Goal: Task Accomplishment & Management: Use online tool/utility

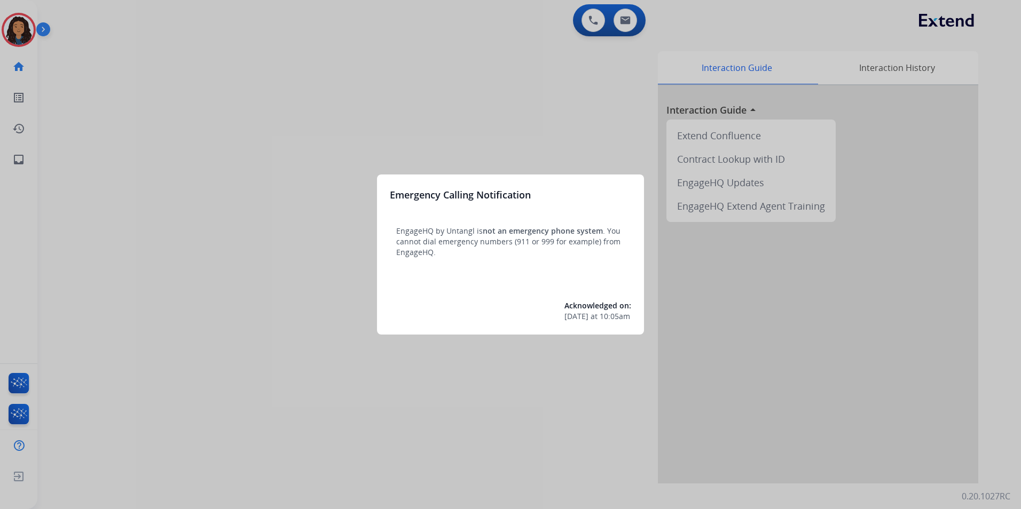
click at [298, 437] on div at bounding box center [510, 254] width 1021 height 509
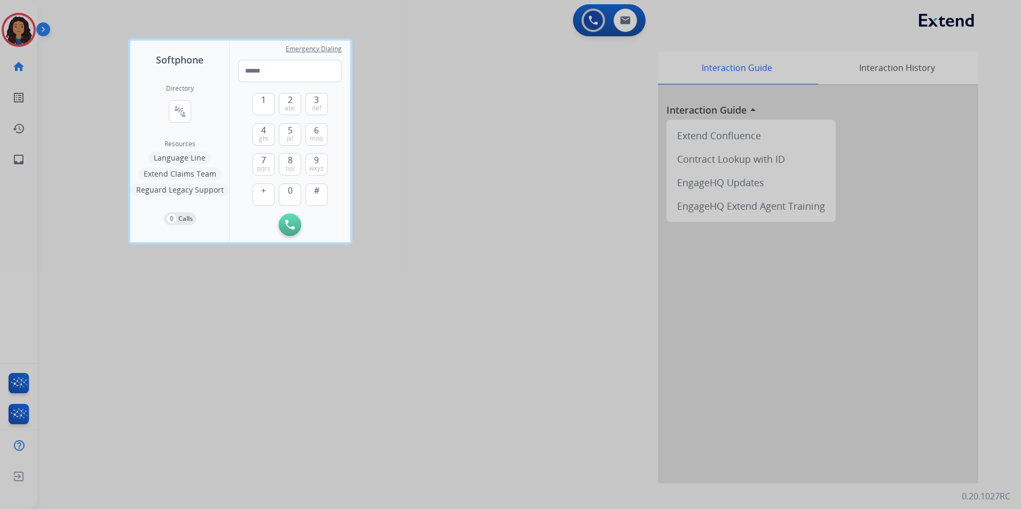
click at [297, 428] on div at bounding box center [510, 254] width 1021 height 509
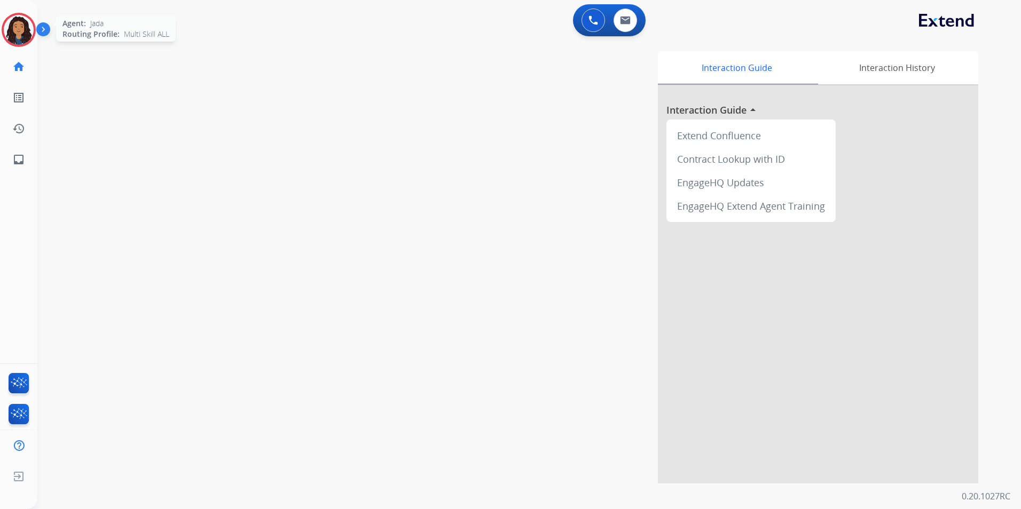
click at [9, 19] on img at bounding box center [19, 30] width 30 height 30
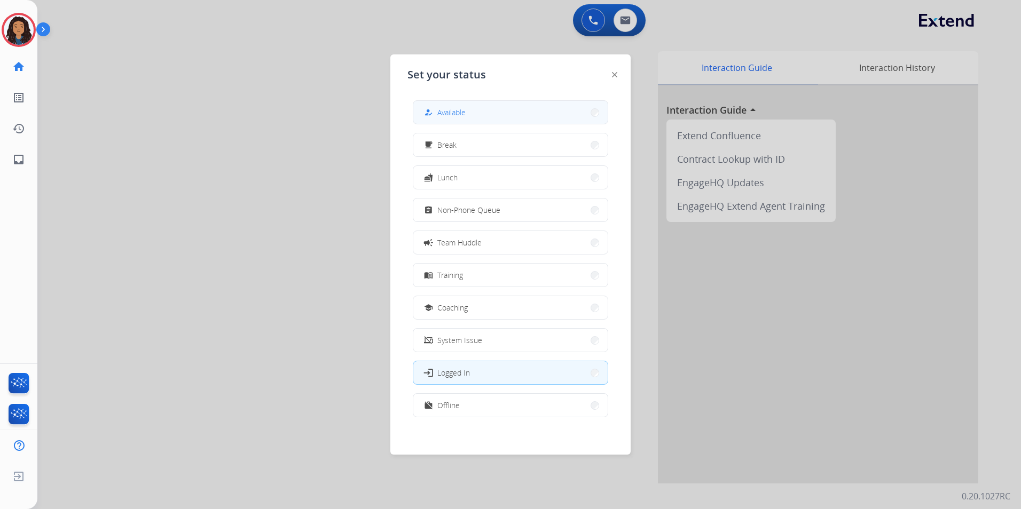
click at [452, 119] on button "how_to_reg Available" at bounding box center [510, 112] width 194 height 23
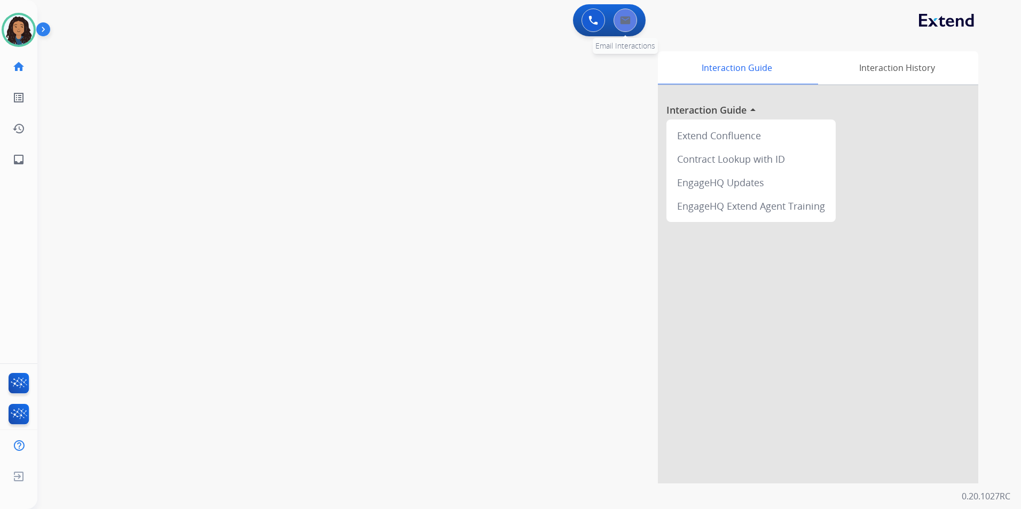
click at [624, 18] on img at bounding box center [625, 20] width 11 height 9
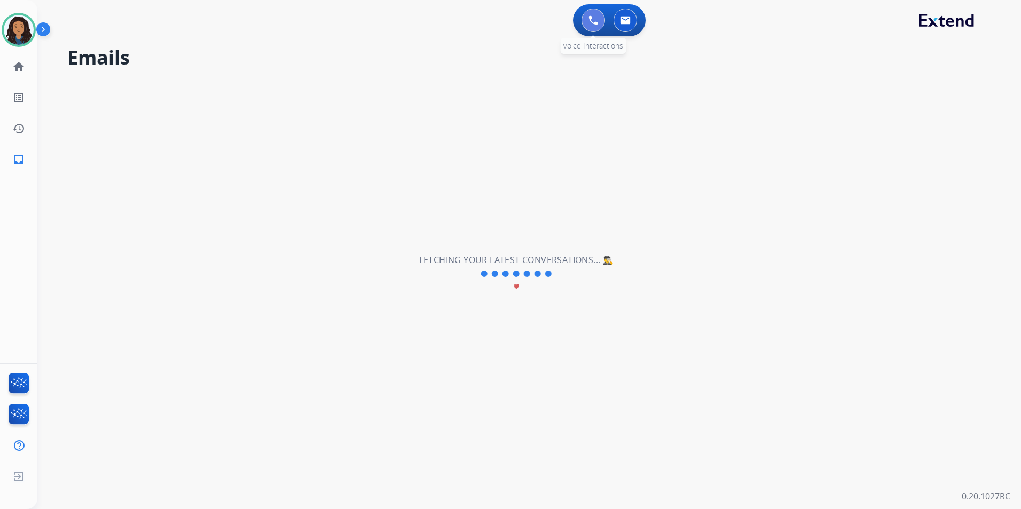
click at [583, 23] on button at bounding box center [592, 20] width 23 height 23
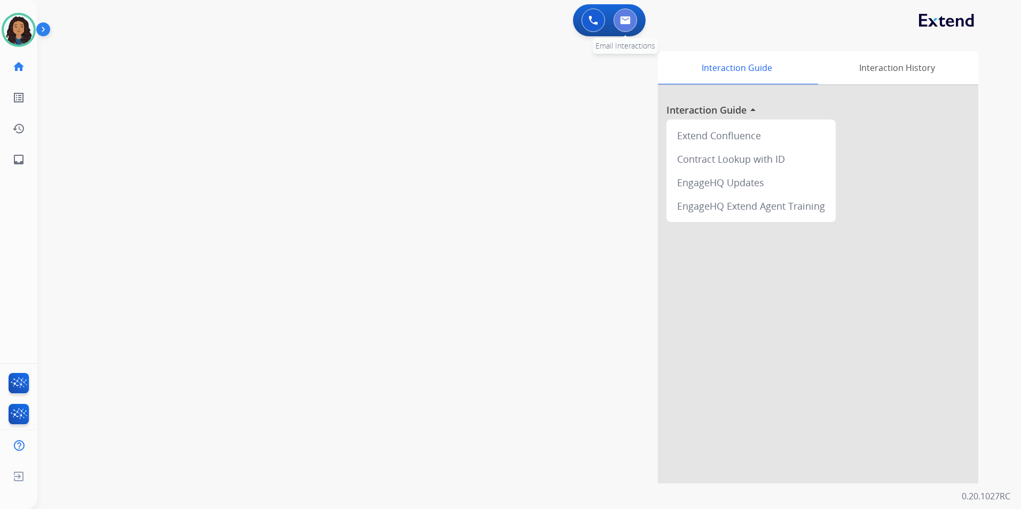
click at [614, 18] on button at bounding box center [624, 20] width 23 height 23
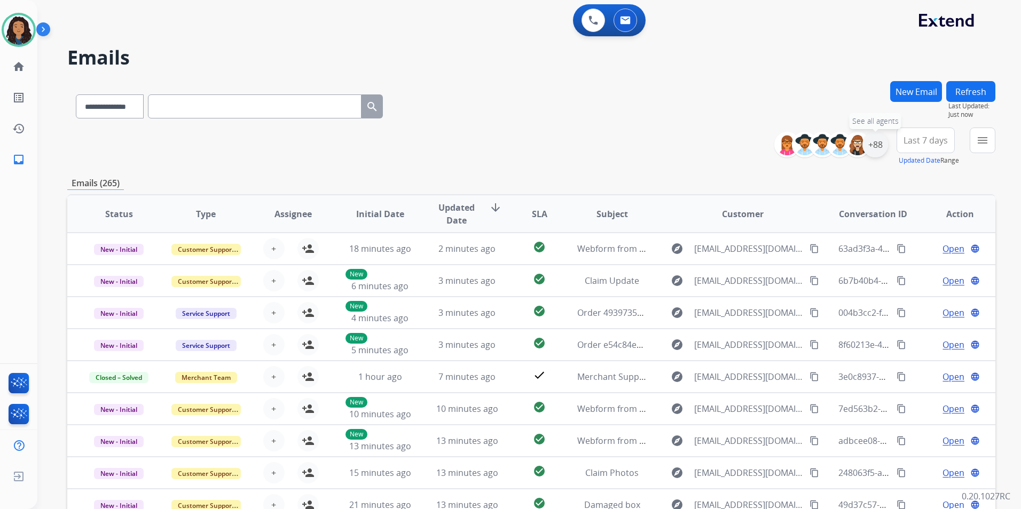
click at [881, 151] on div "+88" at bounding box center [875, 145] width 26 height 26
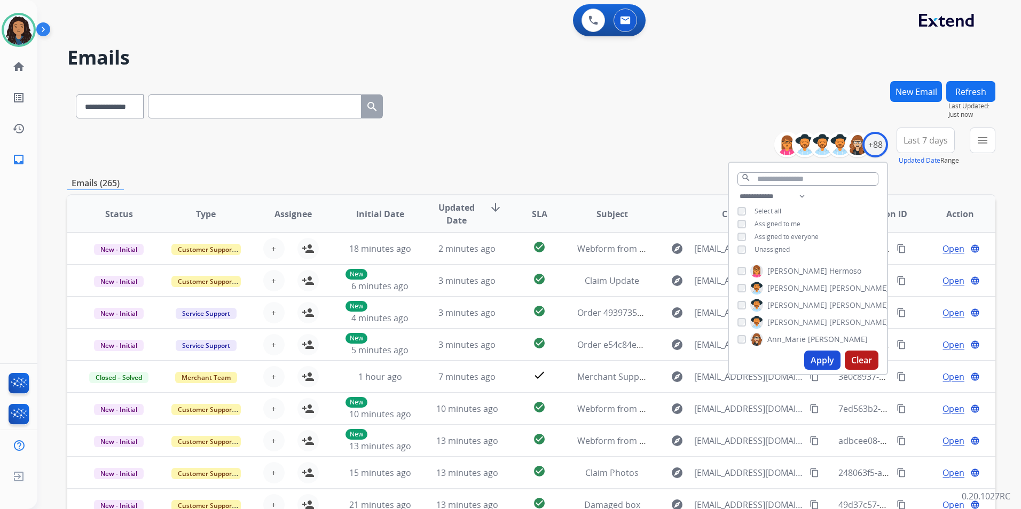
click at [772, 250] on span "Unassigned" at bounding box center [771, 249] width 35 height 9
drag, startPoint x: 815, startPoint y: 358, endPoint x: 828, endPoint y: 332, distance: 29.4
click at [815, 357] on button "Apply" at bounding box center [822, 360] width 36 height 19
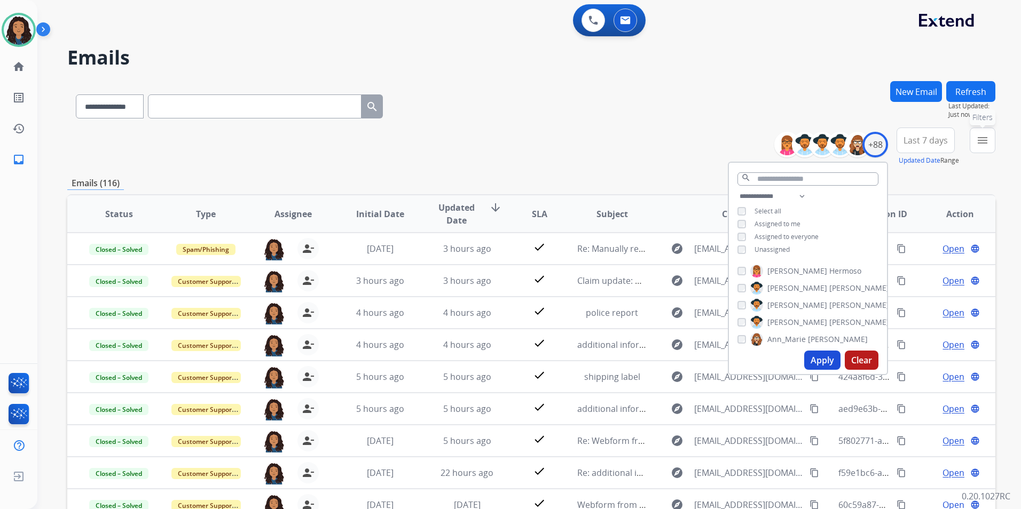
click at [981, 144] on mat-icon "menu" at bounding box center [982, 140] width 13 height 13
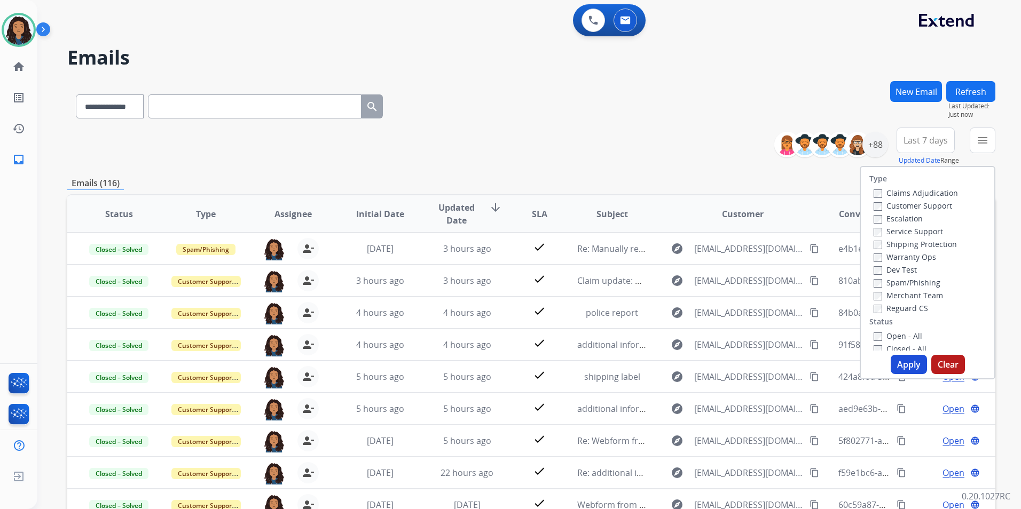
click at [928, 202] on label "Customer Support" at bounding box center [912, 206] width 78 height 10
click at [929, 204] on label "Customer Support" at bounding box center [912, 206] width 78 height 10
click at [933, 208] on label "Customer Support" at bounding box center [912, 206] width 78 height 10
click at [927, 242] on label "Shipping Protection" at bounding box center [914, 244] width 83 height 10
click at [904, 309] on label "Reguard CS" at bounding box center [900, 308] width 54 height 10
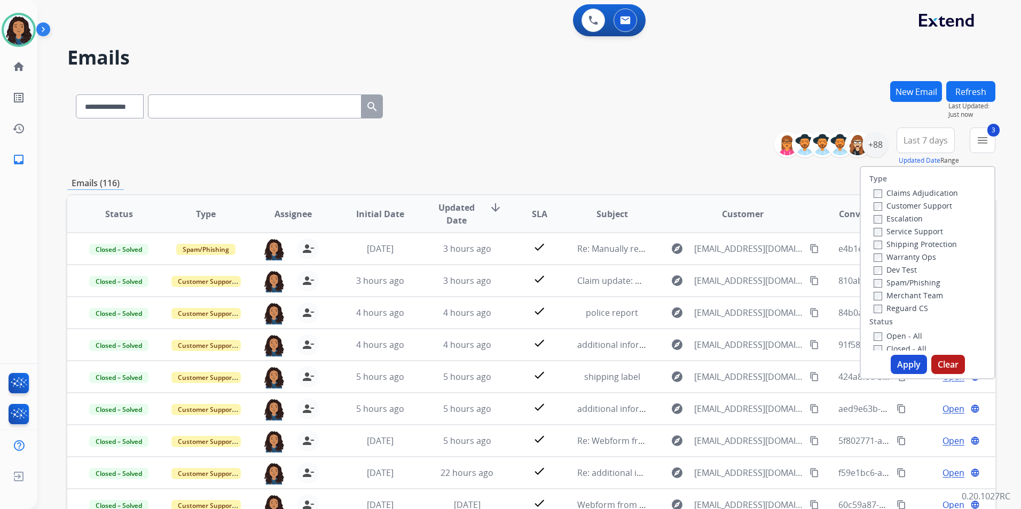
click at [898, 336] on label "Open - All" at bounding box center [897, 336] width 49 height 10
click at [902, 367] on button "Apply" at bounding box center [908, 364] width 36 height 19
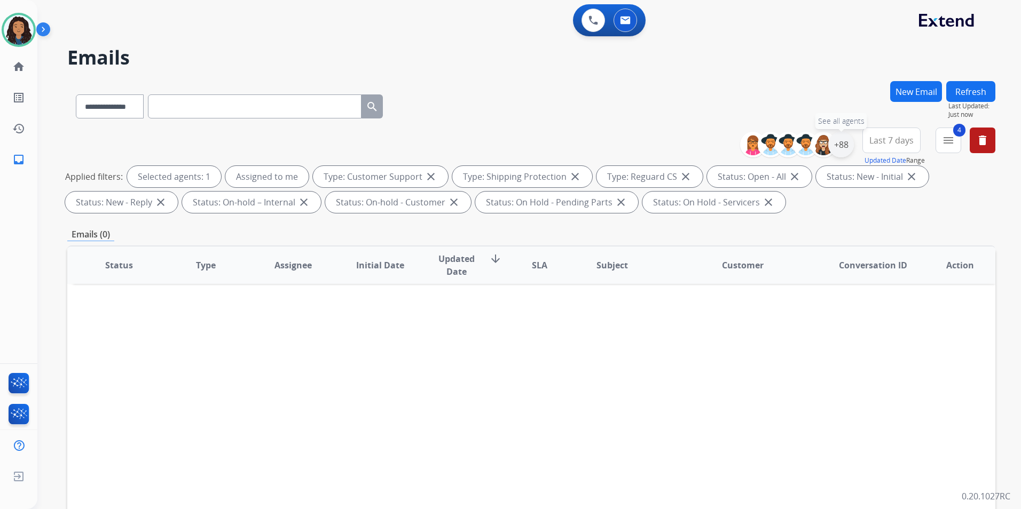
click at [838, 143] on div "+88" at bounding box center [841, 145] width 26 height 26
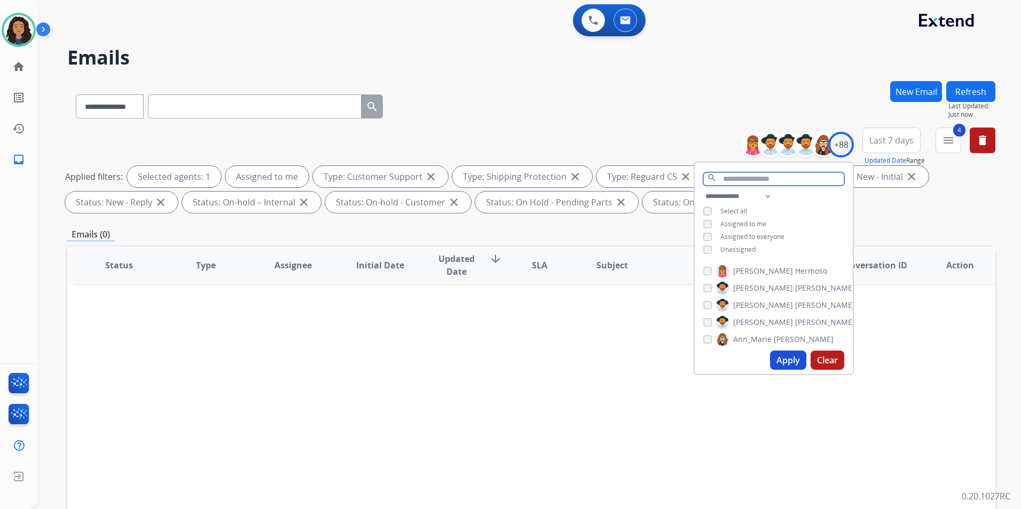
click at [752, 178] on input "text" at bounding box center [773, 178] width 141 height 13
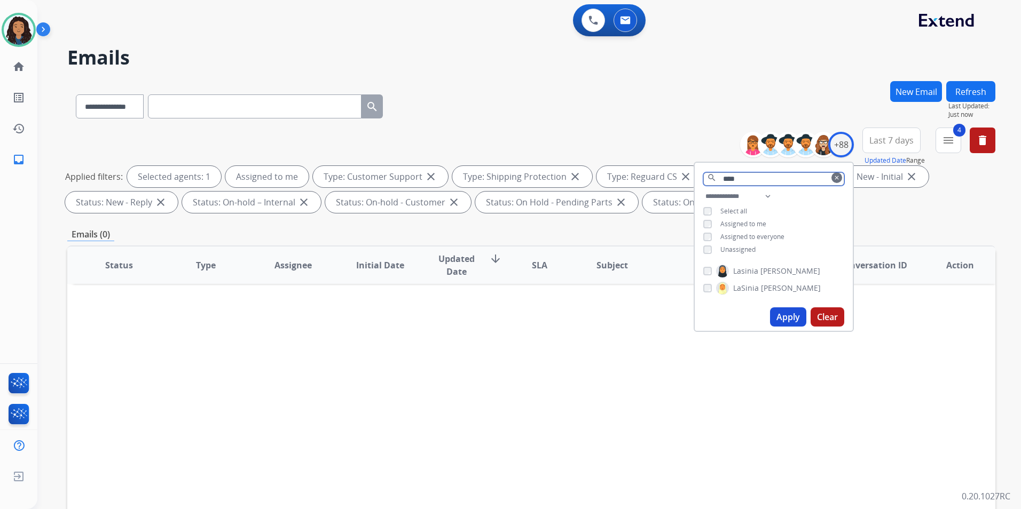
type input "****"
click at [760, 269] on span "Oda" at bounding box center [790, 271] width 60 height 11
click at [742, 289] on span "LaSinia" at bounding box center [746, 288] width 26 height 11
click at [781, 319] on button "Apply" at bounding box center [788, 316] width 36 height 19
click at [950, 206] on div "Applied filters: Selected agents: 3 Assigned to me Type: Customer Support close…" at bounding box center [529, 189] width 928 height 47
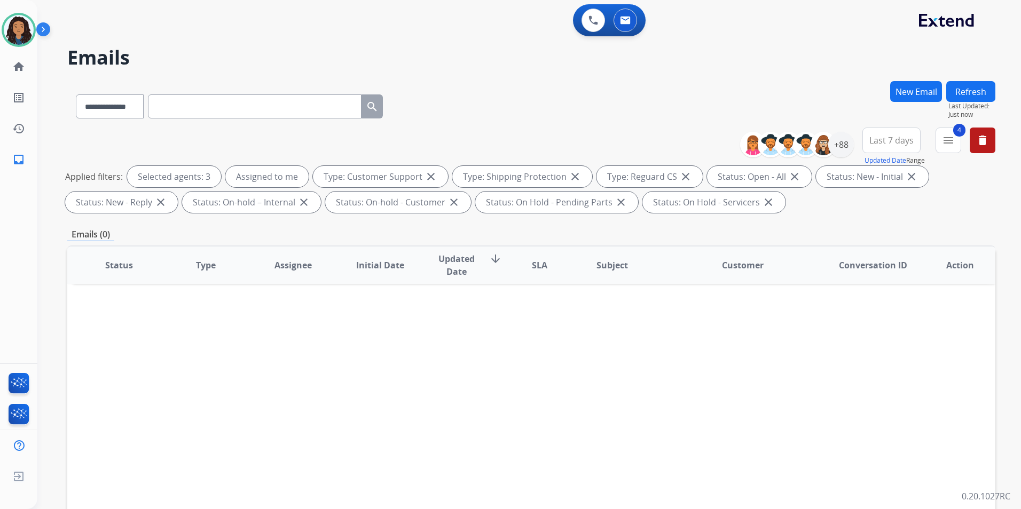
click at [895, 141] on span "Last 7 days" at bounding box center [891, 140] width 44 height 4
click at [888, 269] on div "Last 90 days" at bounding box center [887, 270] width 59 height 16
click at [977, 133] on button "delete Clear All" at bounding box center [982, 141] width 26 height 26
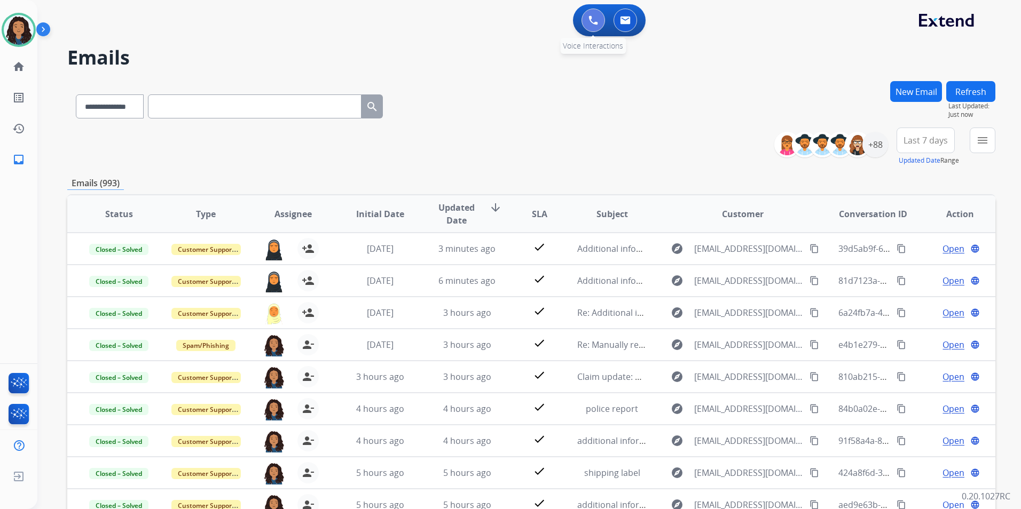
click at [592, 25] on button at bounding box center [592, 20] width 23 height 23
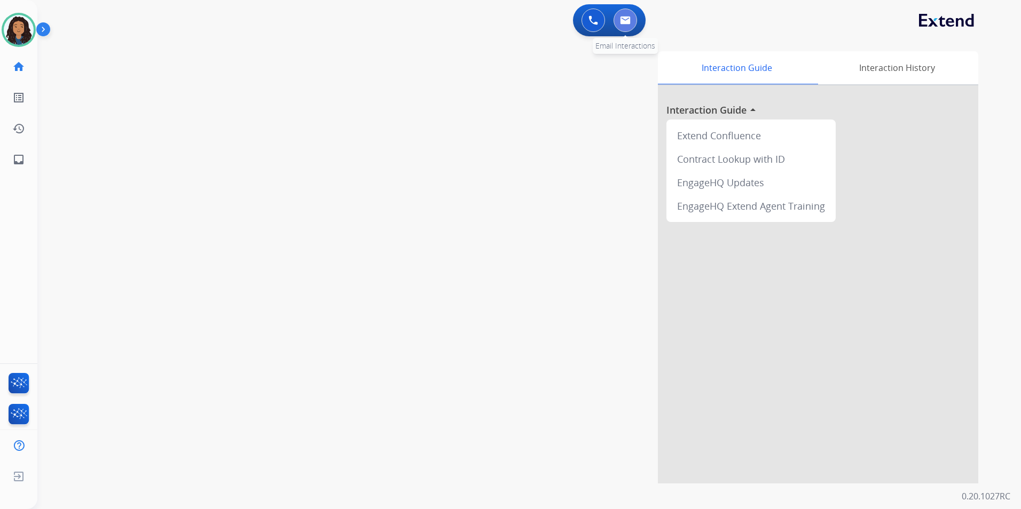
click at [629, 23] on img at bounding box center [625, 20] width 11 height 9
select select "**********"
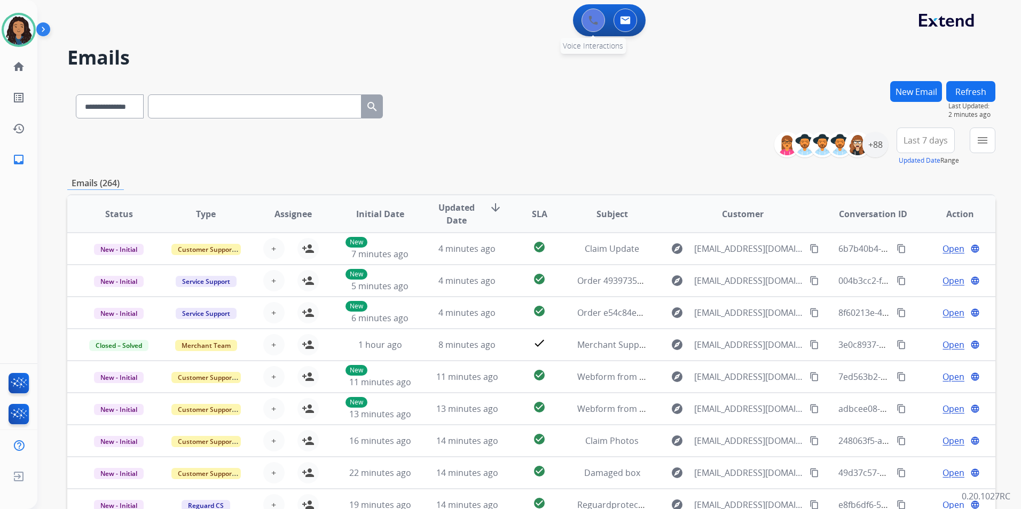
click at [589, 17] on img at bounding box center [593, 20] width 10 height 10
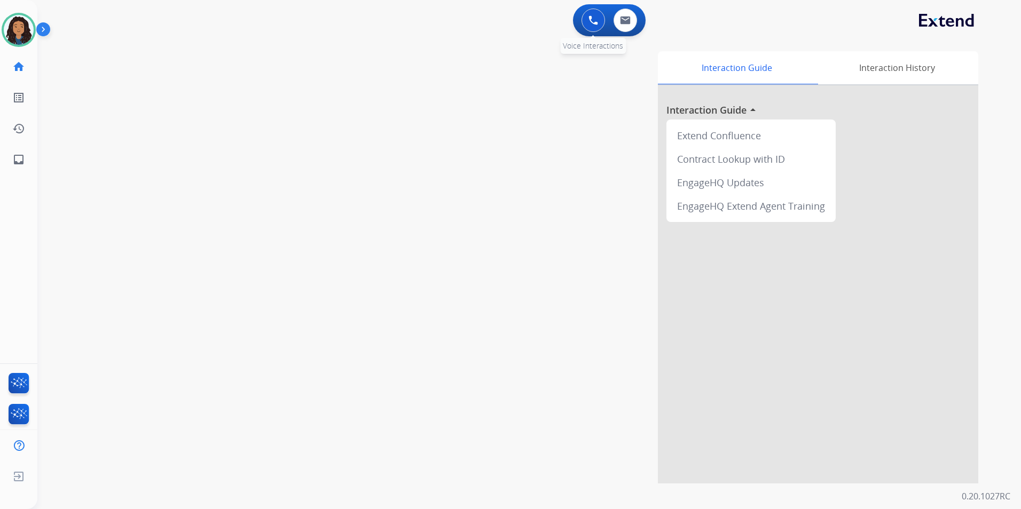
click at [601, 25] on button at bounding box center [592, 20] width 23 height 23
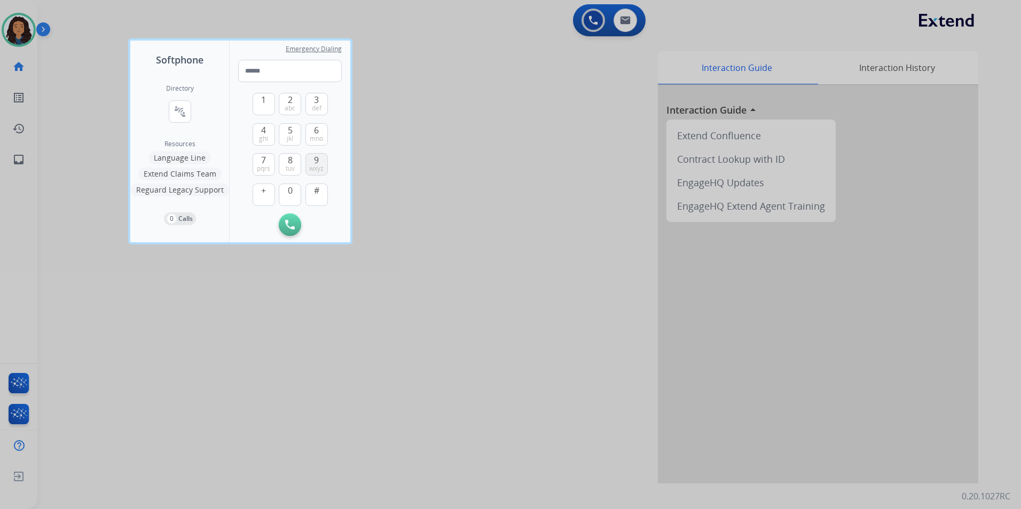
click at [312, 161] on button "9 wxyz" at bounding box center [316, 164] width 22 height 22
drag, startPoint x: 259, startPoint y: 98, endPoint x: 318, endPoint y: 105, distance: 59.1
click at [260, 98] on button "1" at bounding box center [263, 104] width 22 height 22
click at [289, 105] on span "abc" at bounding box center [290, 108] width 11 height 9
click at [266, 132] on button "4 ghi" at bounding box center [263, 134] width 22 height 22
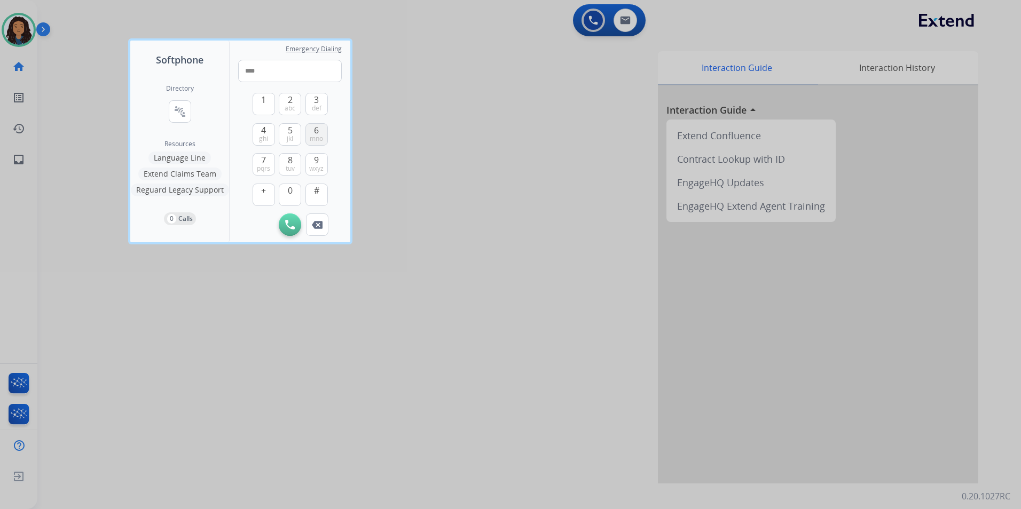
drag, startPoint x: 319, startPoint y: 135, endPoint x: 322, endPoint y: 103, distance: 32.2
click at [318, 128] on button "6 mno" at bounding box center [316, 134] width 22 height 22
click at [322, 99] on button "3 def" at bounding box center [316, 104] width 22 height 22
click at [279, 128] on button "5 jkl" at bounding box center [290, 134] width 22 height 22
click at [290, 192] on span "0" at bounding box center [290, 190] width 5 height 13
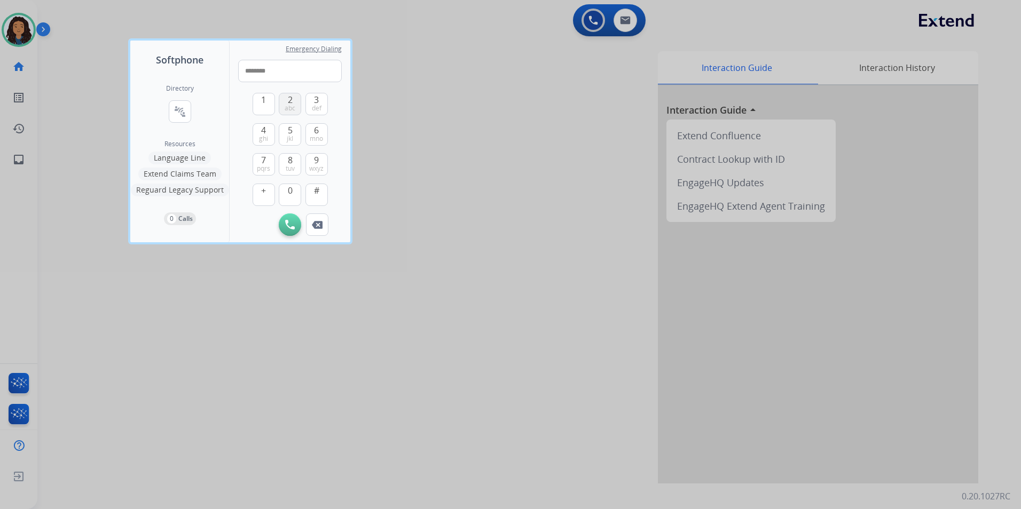
drag, startPoint x: 289, startPoint y: 101, endPoint x: 290, endPoint y: 144, distance: 42.7
click at [291, 102] on span "2" at bounding box center [290, 99] width 5 height 13
click at [285, 194] on button "0" at bounding box center [290, 195] width 22 height 22
type input "**********"
click at [297, 234] on div "Initiate Call Remove Number" at bounding box center [290, 225] width 104 height 22
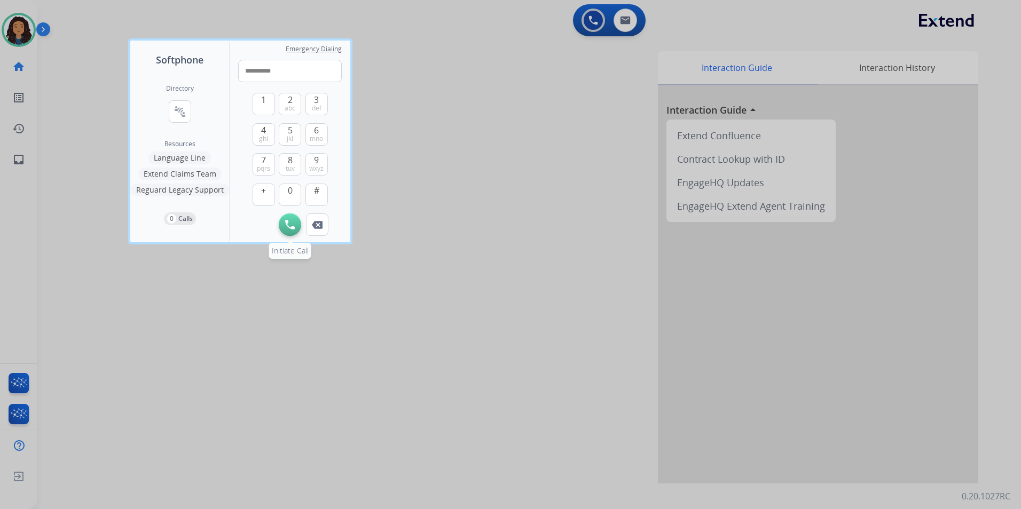
click at [293, 223] on img at bounding box center [290, 225] width 10 height 10
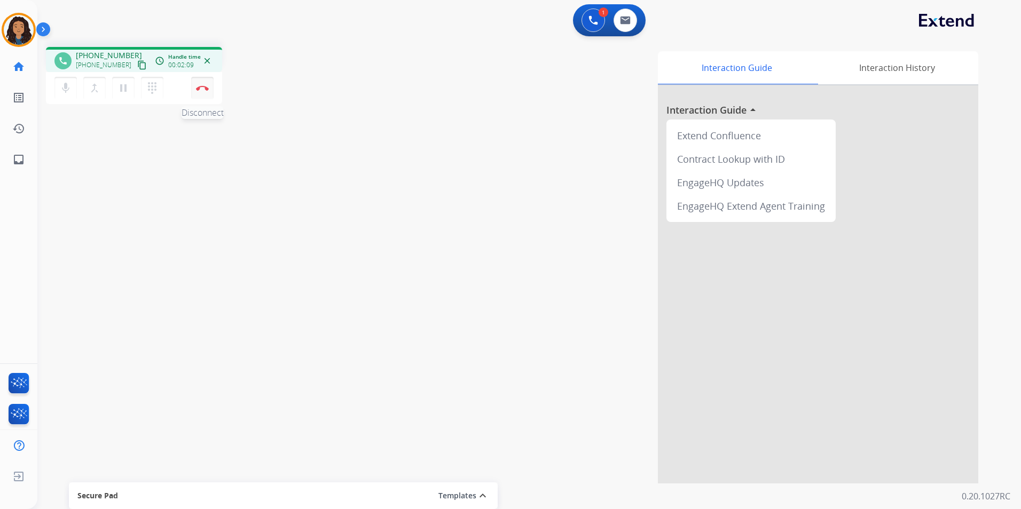
click at [196, 92] on button "Disconnect" at bounding box center [202, 88] width 22 height 22
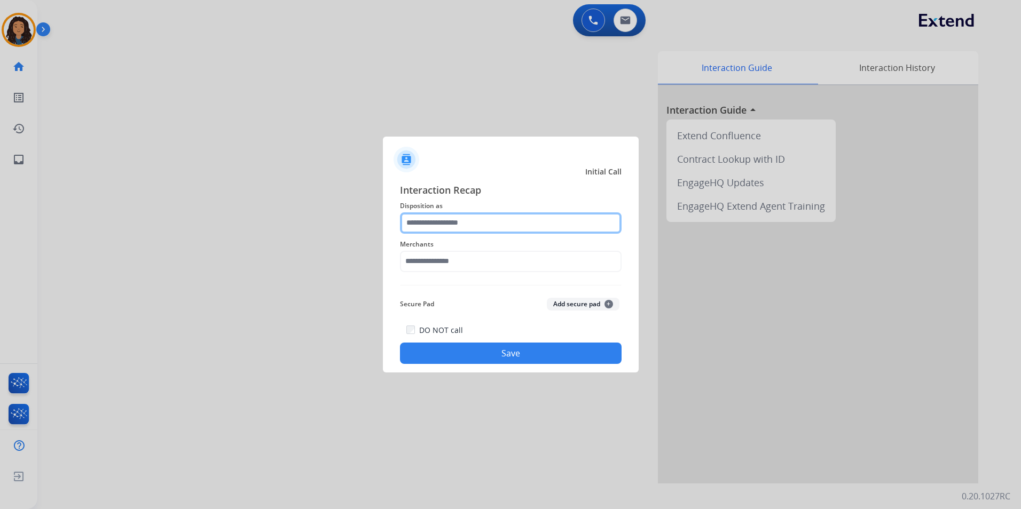
click at [467, 220] on input "text" at bounding box center [511, 222] width 222 height 21
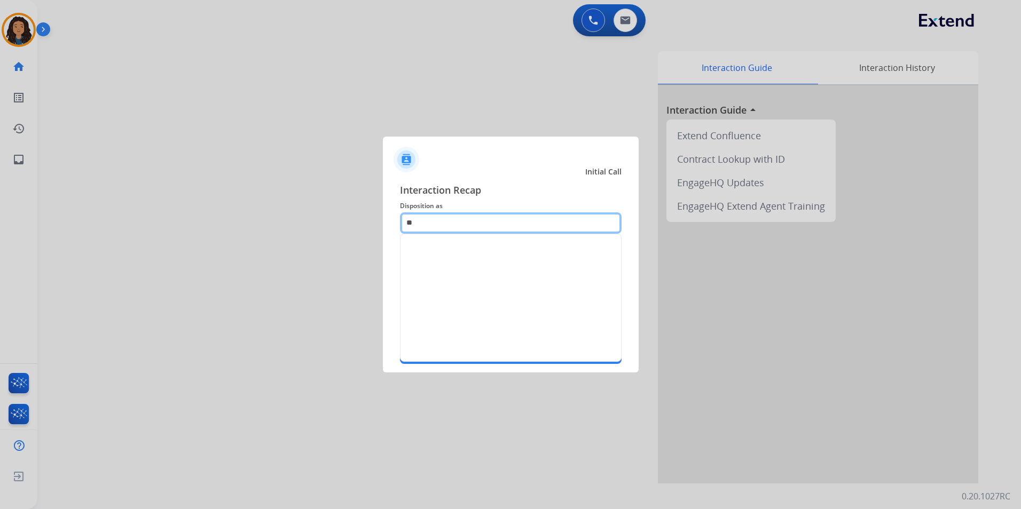
type input "*"
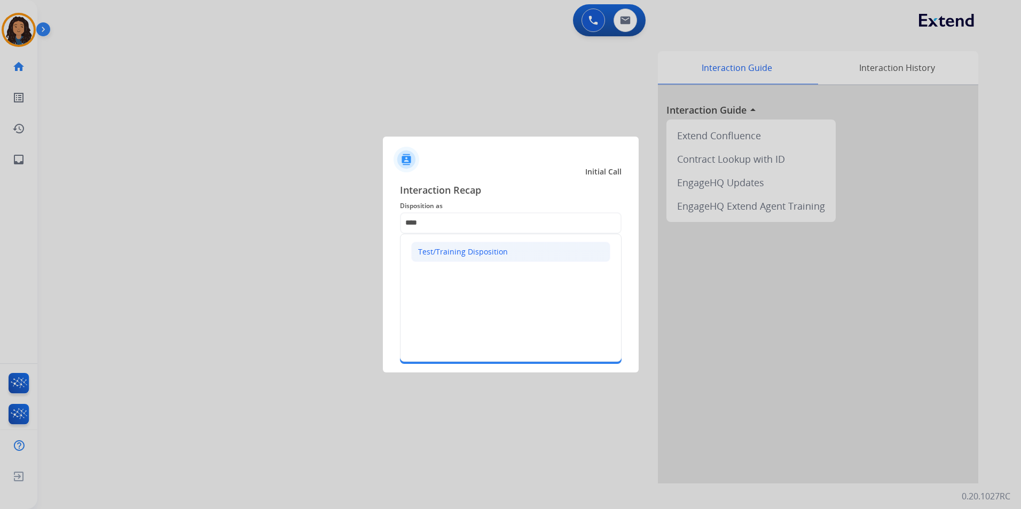
click at [538, 252] on li "Test/Training Disposition" at bounding box center [510, 252] width 199 height 20
type input "**********"
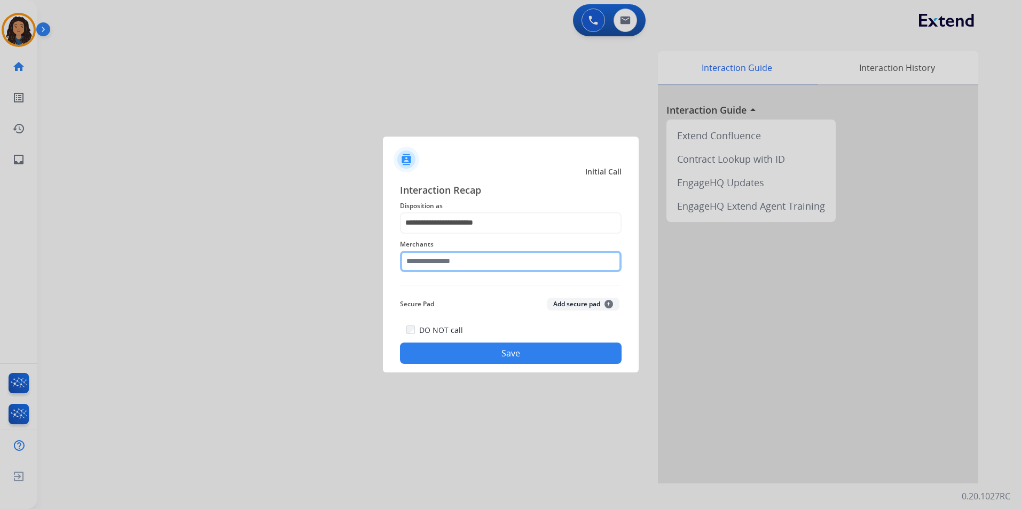
click at [482, 272] on input "text" at bounding box center [511, 261] width 222 height 21
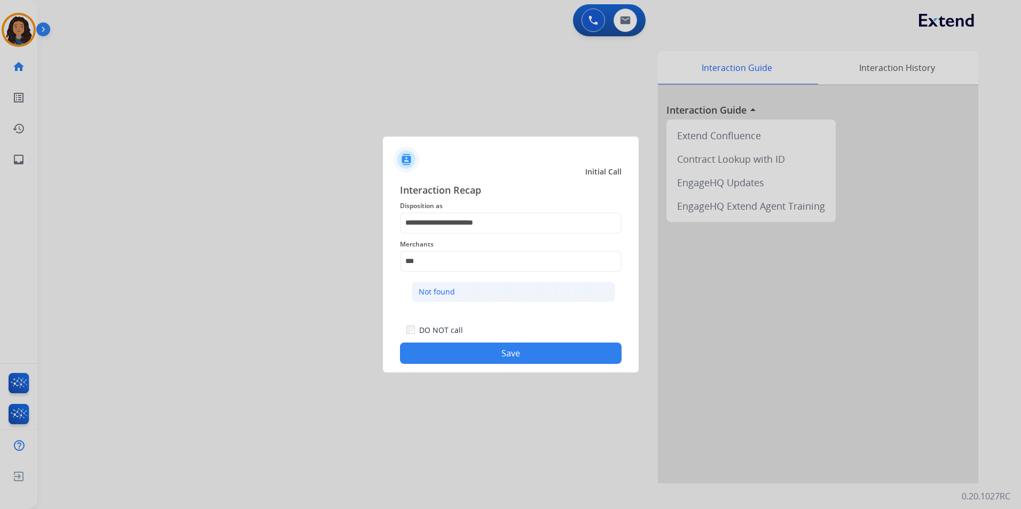
click at [472, 284] on li "Not found" at bounding box center [513, 292] width 203 height 20
type input "*********"
click at [476, 356] on button "Save" at bounding box center [511, 353] width 222 height 21
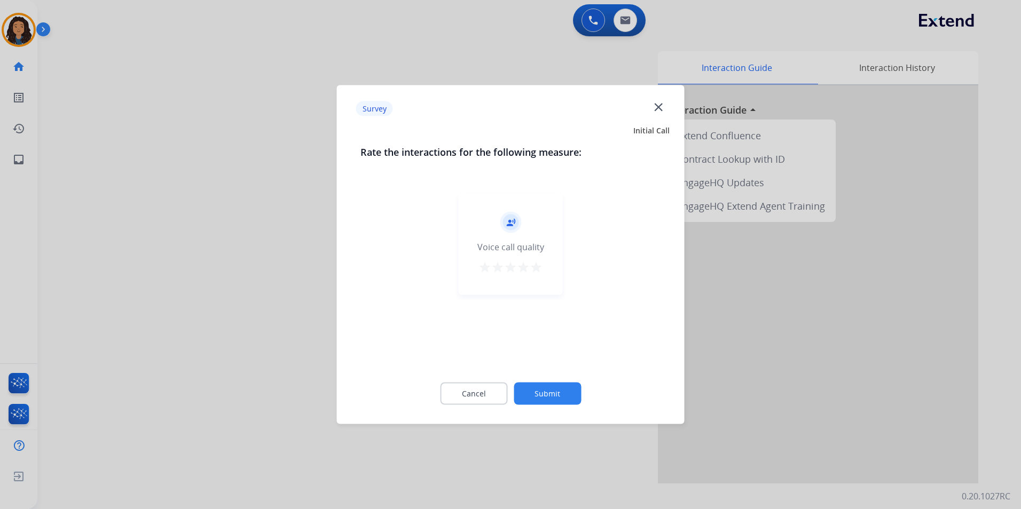
drag, startPoint x: 159, startPoint y: 176, endPoint x: 164, endPoint y: 168, distance: 9.6
click at [159, 175] on div at bounding box center [510, 254] width 1021 height 509
drag, startPoint x: 164, startPoint y: 168, endPoint x: 192, endPoint y: 154, distance: 31.3
click at [192, 154] on div "swap_horiz Break voice bridge close_fullscreen Connect 3-Way Call merge_type Se…" at bounding box center [516, 260] width 958 height 445
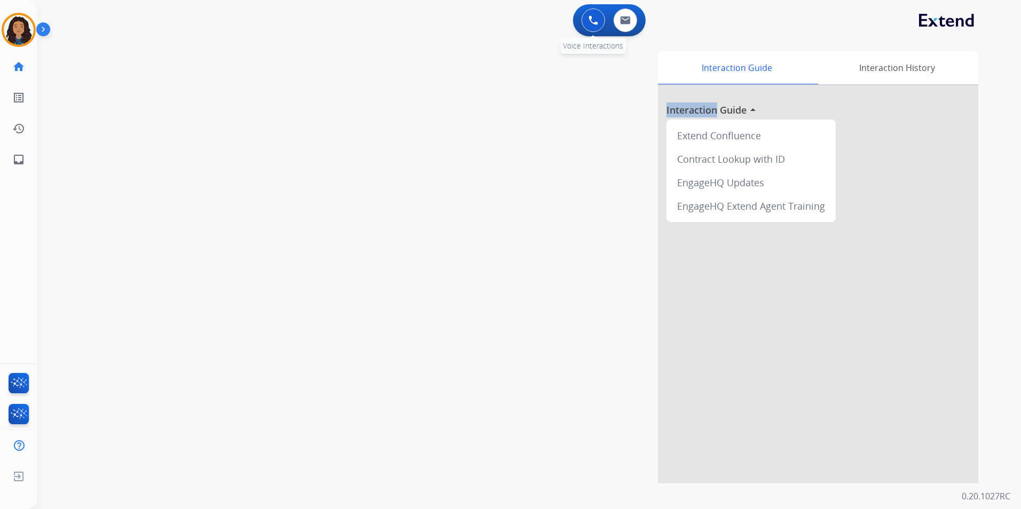
click at [590, 20] on img at bounding box center [593, 20] width 10 height 10
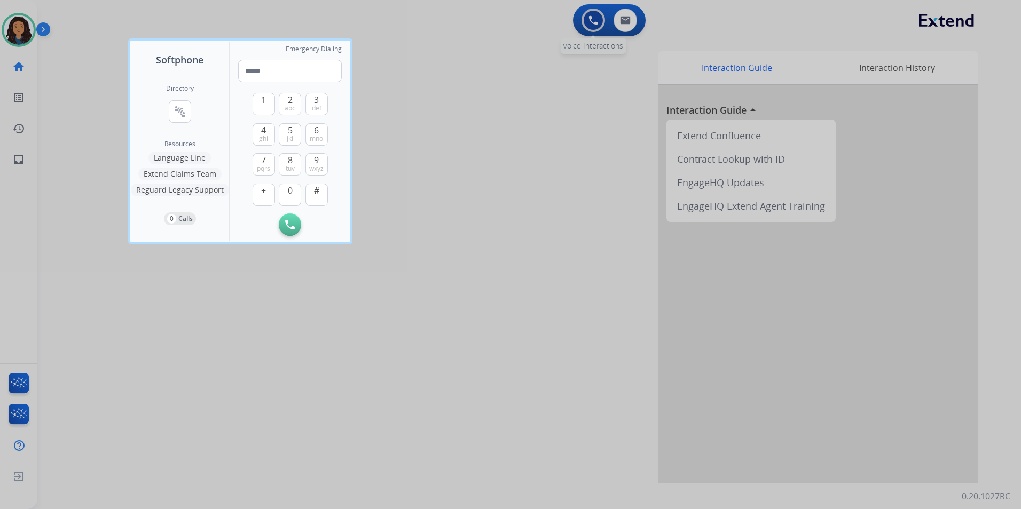
click at [590, 20] on div at bounding box center [510, 254] width 1021 height 509
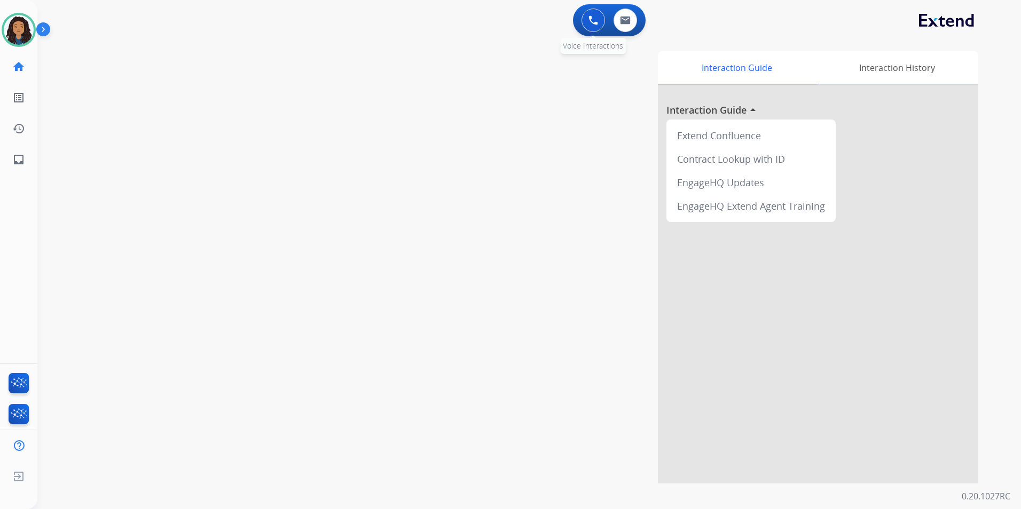
click at [590, 20] on img at bounding box center [593, 20] width 10 height 10
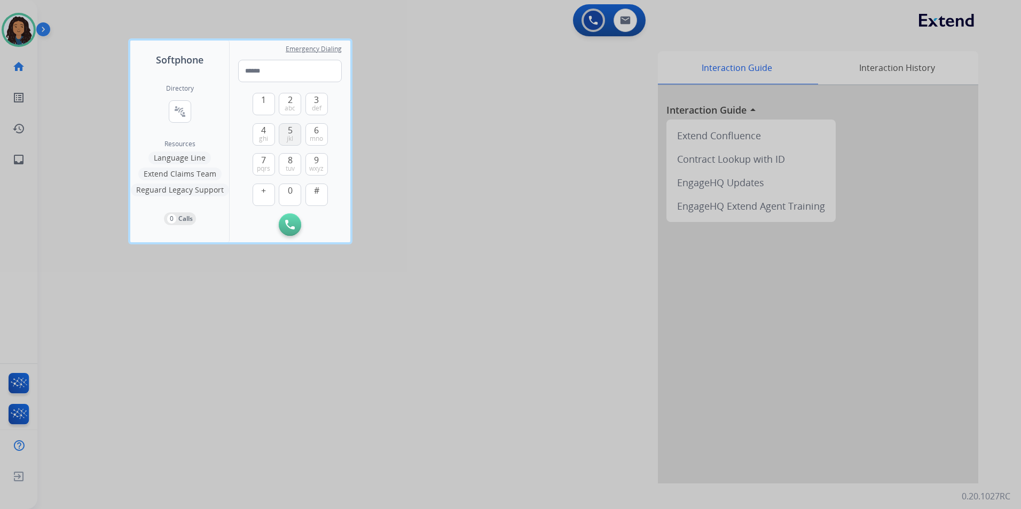
click at [306, 157] on button "9 wxyz" at bounding box center [316, 164] width 22 height 22
drag, startPoint x: 268, startPoint y: 101, endPoint x: 296, endPoint y: 104, distance: 28.4
click at [267, 101] on button "1" at bounding box center [263, 104] width 22 height 22
click at [296, 105] on button "2 abc" at bounding box center [290, 104] width 22 height 22
click at [259, 131] on button "4 ghi" at bounding box center [263, 134] width 22 height 22
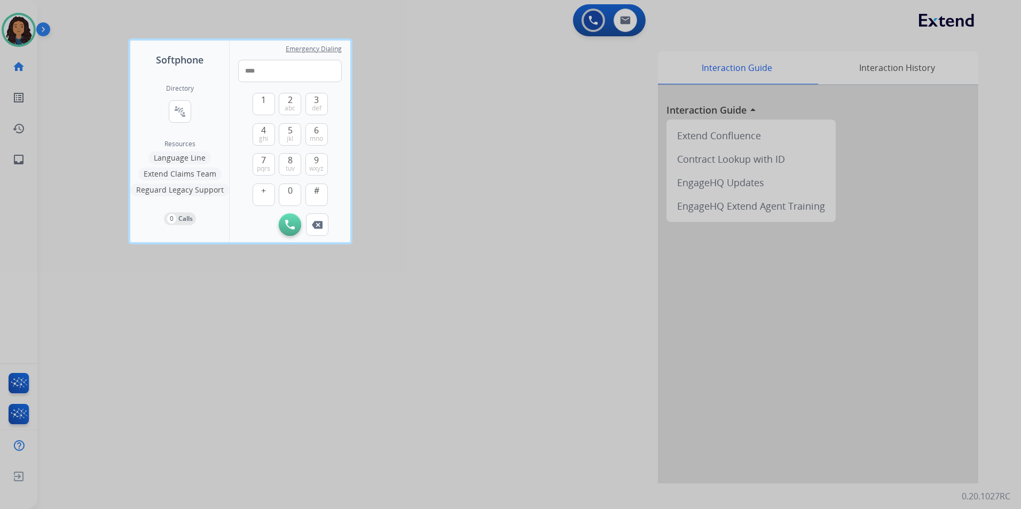
drag, startPoint x: 319, startPoint y: 132, endPoint x: 317, endPoint y: 119, distance: 13.1
click at [318, 128] on button "6 mno" at bounding box center [316, 134] width 22 height 22
click at [323, 101] on button "3 def" at bounding box center [316, 104] width 22 height 22
click at [283, 128] on button "5 jkl" at bounding box center [290, 134] width 22 height 22
drag, startPoint x: 293, startPoint y: 185, endPoint x: 290, endPoint y: 166, distance: 19.3
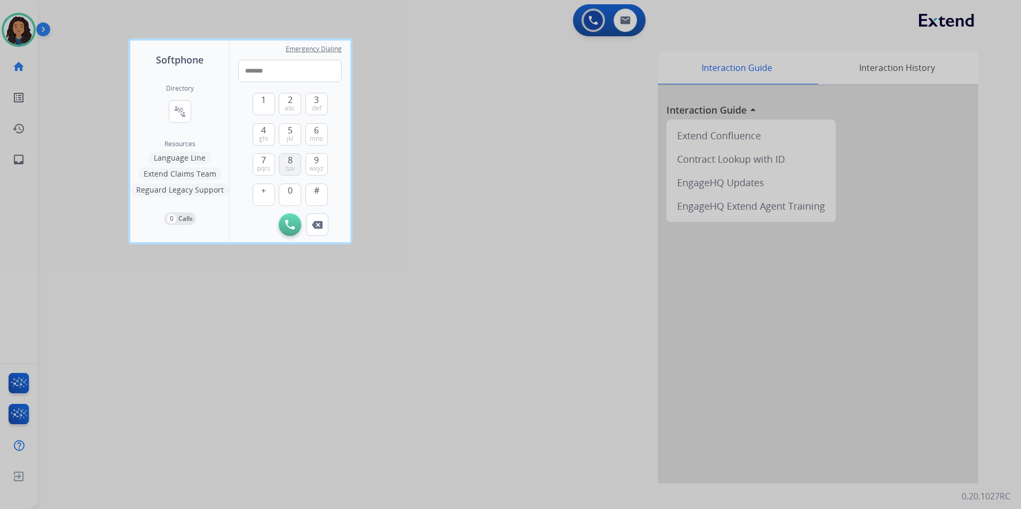
click at [291, 182] on div "1 2 abc 3 def 4 ghi 5 jkl 6 mno 7 pqrs 8 tuv 9 wxyz + 0 #" at bounding box center [289, 147] width 75 height 131
click at [294, 109] on span "abc" at bounding box center [290, 108] width 11 height 9
click at [318, 224] on img at bounding box center [317, 225] width 11 height 8
click at [288, 186] on span "0" at bounding box center [290, 190] width 5 height 13
click at [294, 109] on span "abc" at bounding box center [290, 108] width 11 height 9
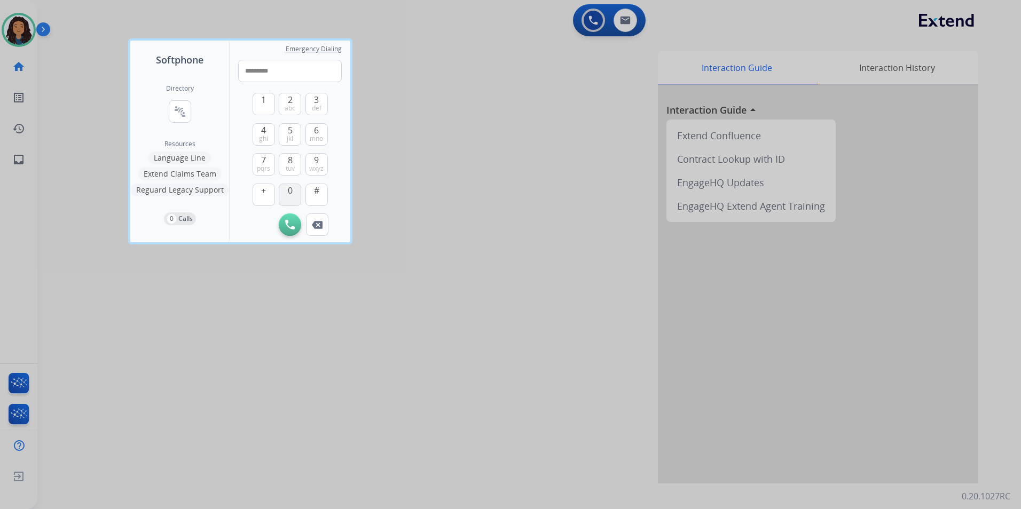
click at [294, 193] on button "0" at bounding box center [290, 195] width 22 height 22
type input "**********"
click at [284, 219] on button "Initiate Call" at bounding box center [290, 225] width 22 height 22
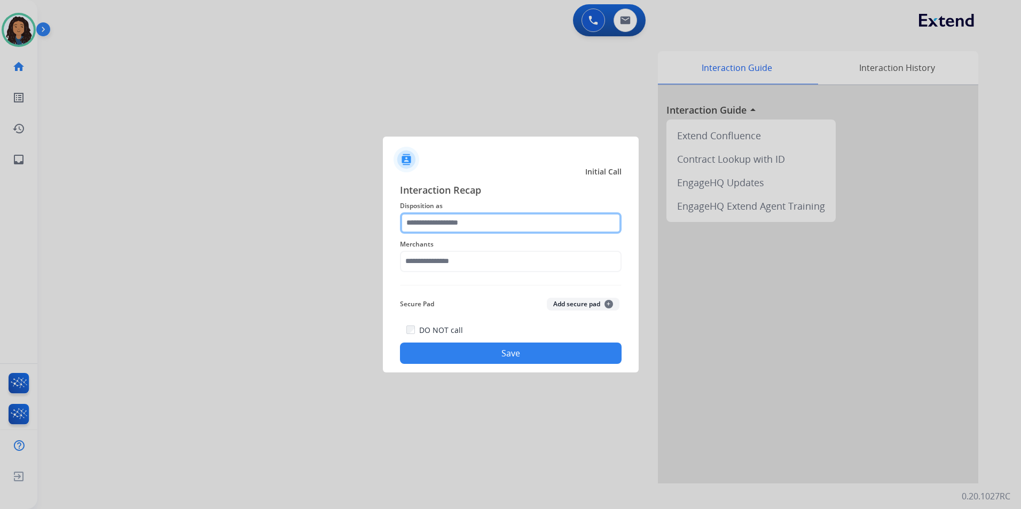
click at [465, 223] on input "text" at bounding box center [511, 222] width 222 height 21
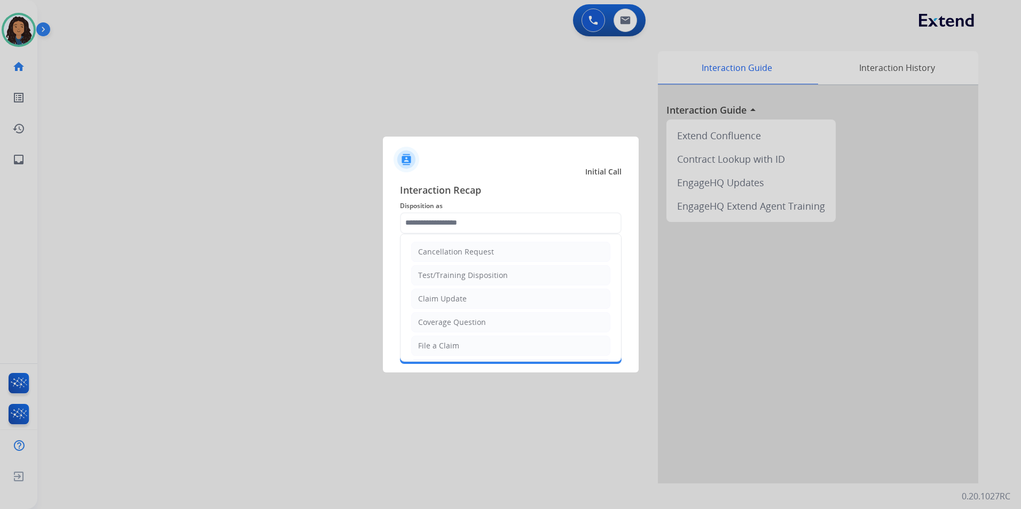
click at [484, 302] on li "Claim Update" at bounding box center [510, 299] width 199 height 20
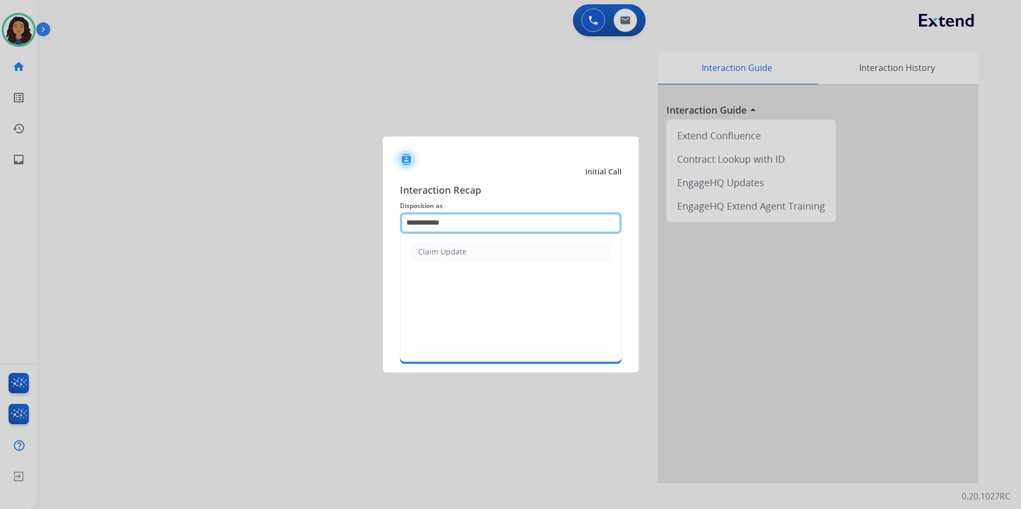
drag, startPoint x: 460, startPoint y: 231, endPoint x: 361, endPoint y: 230, distance: 98.8
click at [0, 230] on app-contact-recap-modal "**********" at bounding box center [0, 254] width 0 height 509
click at [517, 251] on li "Test/Training Disposition" at bounding box center [510, 252] width 199 height 20
type input "**********"
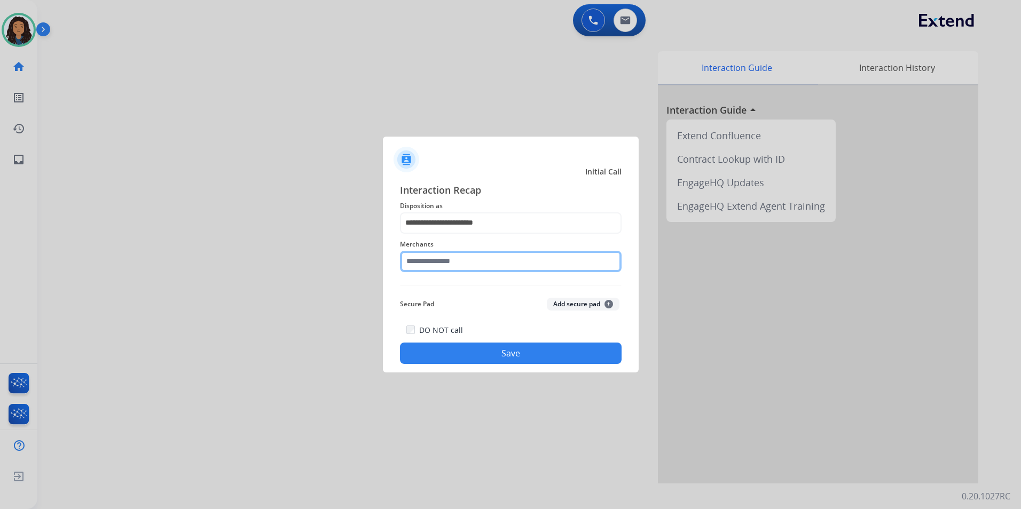
click at [478, 267] on input "text" at bounding box center [511, 261] width 222 height 21
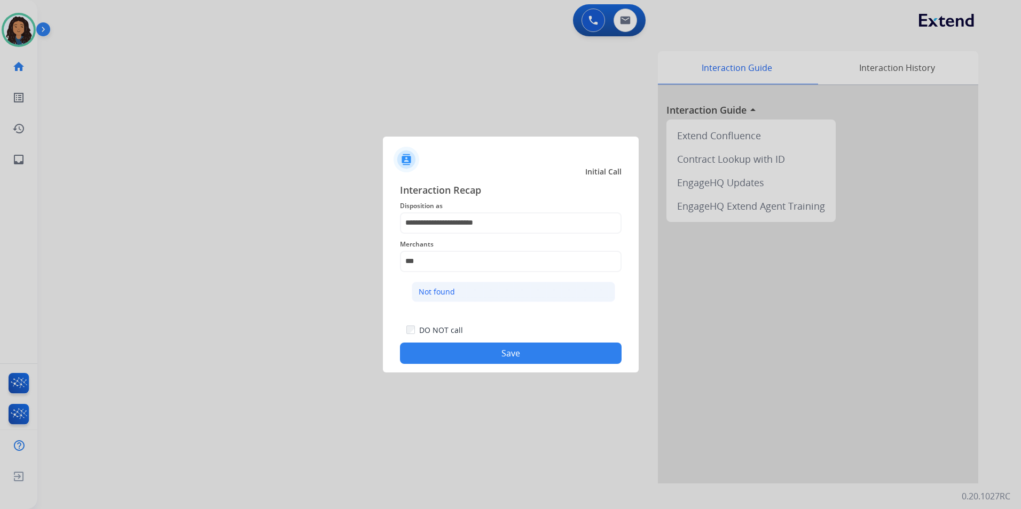
click at [485, 291] on li "Not found" at bounding box center [513, 292] width 203 height 20
type input "*********"
click at [553, 357] on button "Save" at bounding box center [511, 353] width 222 height 21
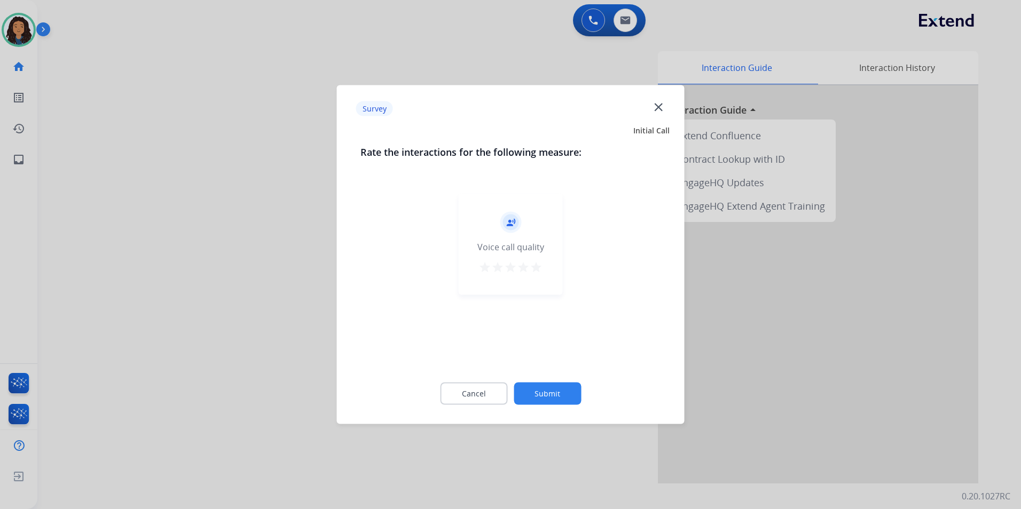
click at [167, 278] on div at bounding box center [510, 254] width 1021 height 509
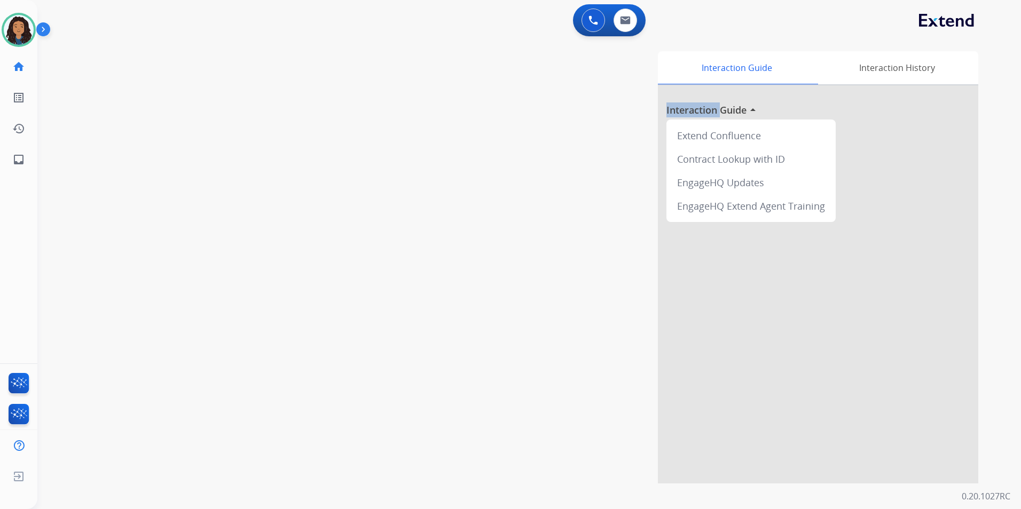
click at [167, 278] on div "swap_horiz Break voice bridge close_fullscreen Connect 3-Way Call merge_type Se…" at bounding box center [516, 260] width 958 height 445
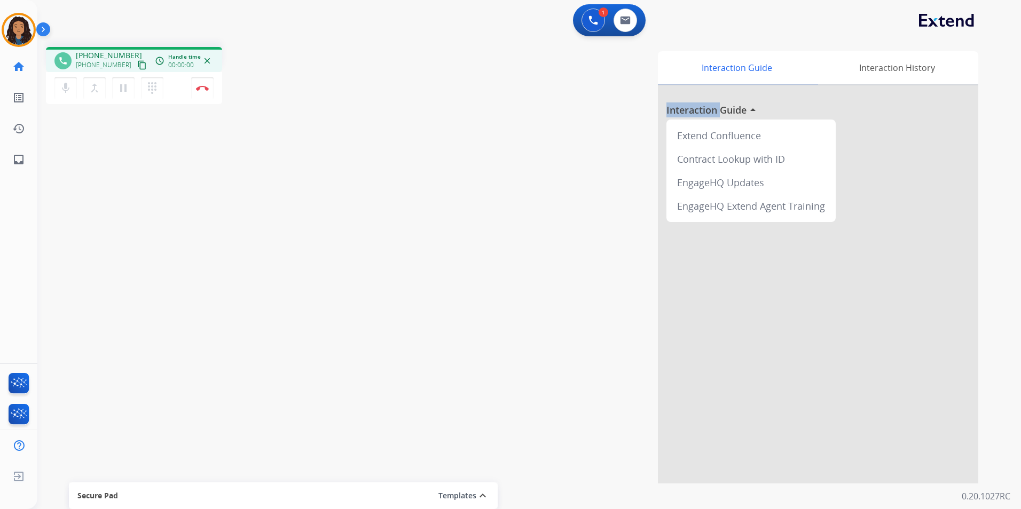
click at [137, 65] on mat-icon "content_copy" at bounding box center [142, 65] width 10 height 10
click at [201, 88] on img at bounding box center [202, 87] width 13 height 5
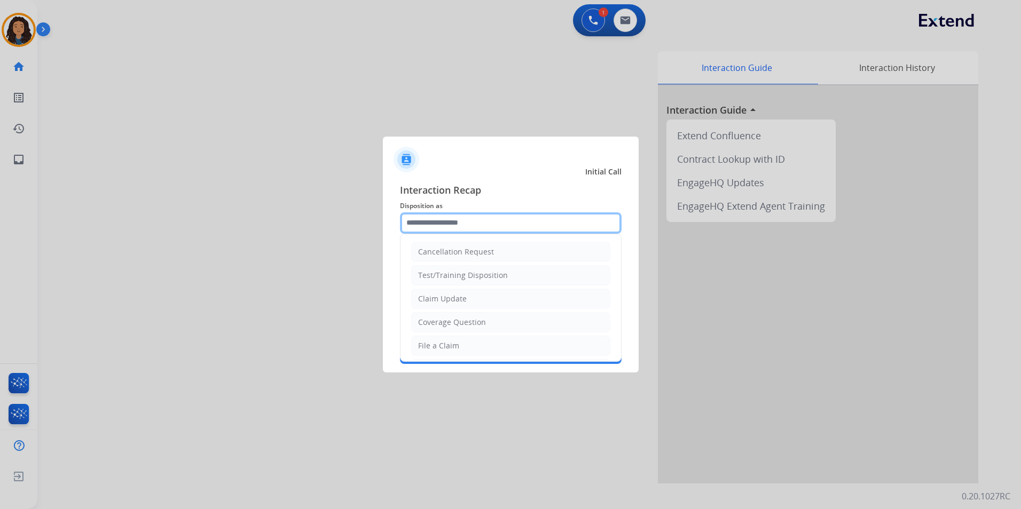
click at [473, 231] on input "text" at bounding box center [511, 222] width 222 height 21
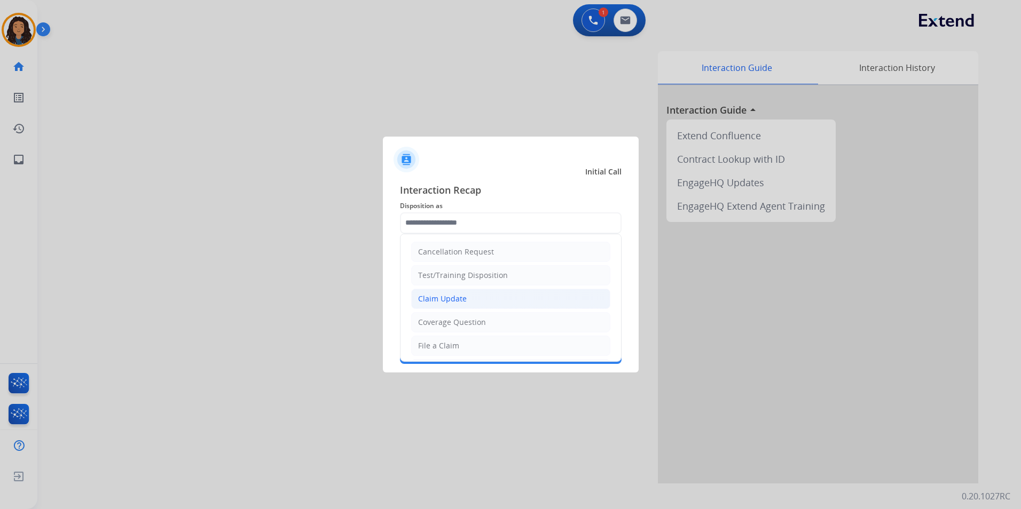
click at [454, 298] on div "Claim Update" at bounding box center [442, 299] width 49 height 11
type input "**********"
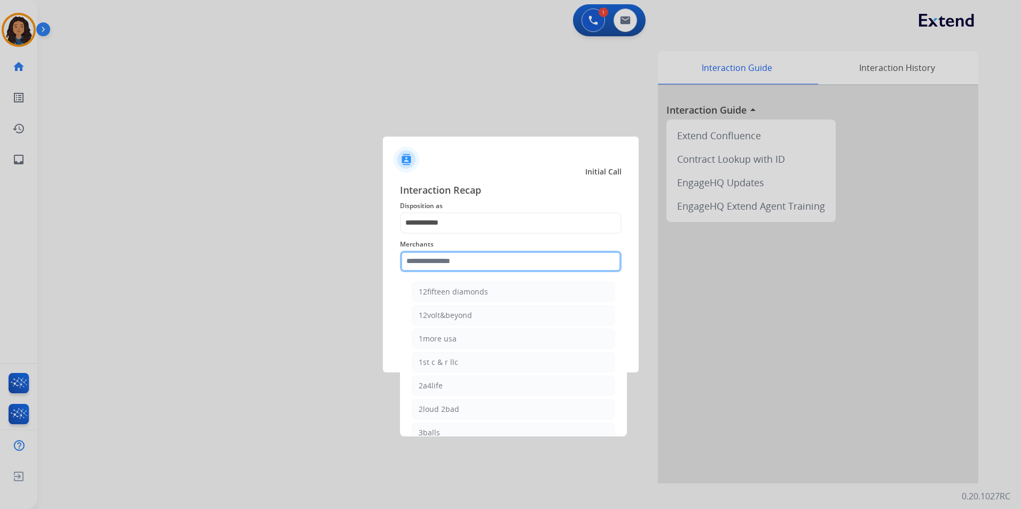
click at [441, 263] on input "text" at bounding box center [511, 261] width 222 height 21
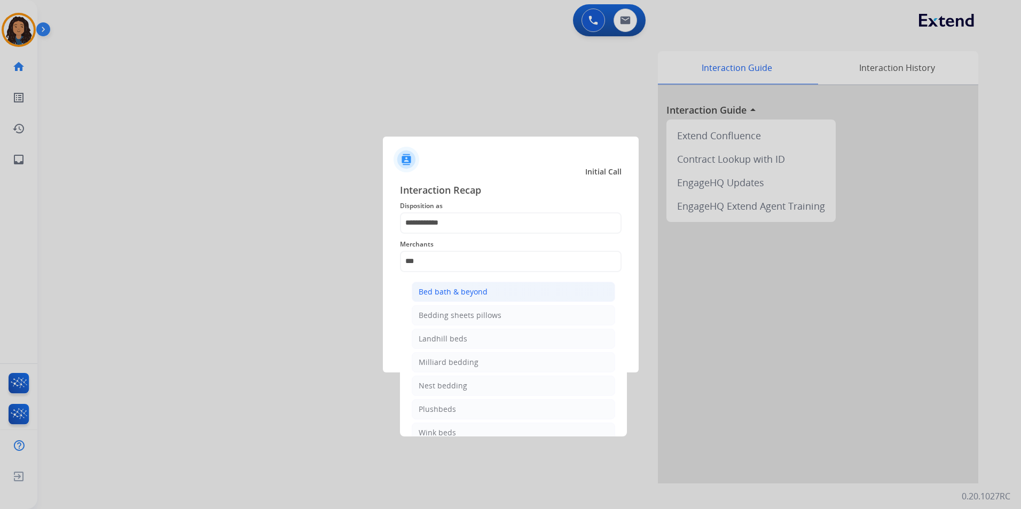
click at [444, 293] on div "Bed bath & beyond" at bounding box center [453, 292] width 69 height 11
type input "**********"
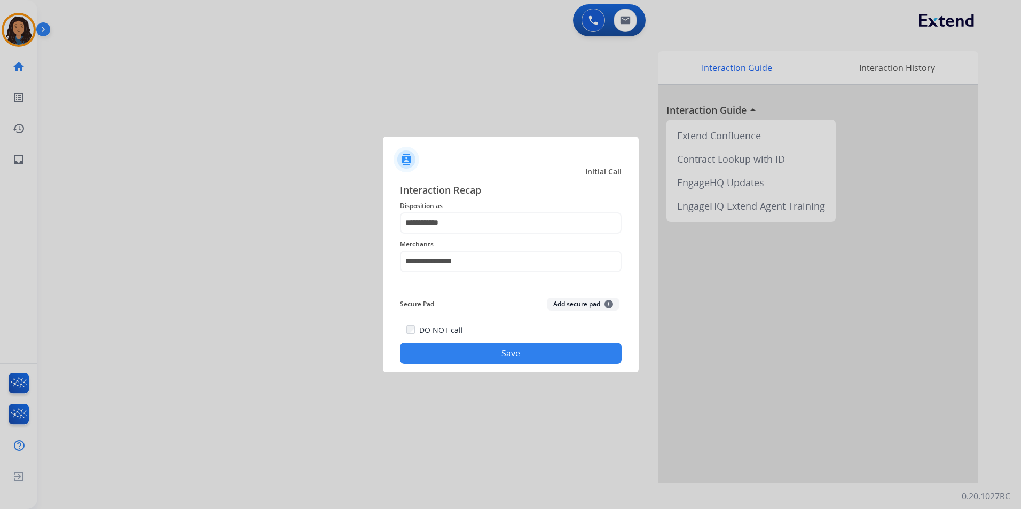
click at [440, 348] on button "Save" at bounding box center [511, 353] width 222 height 21
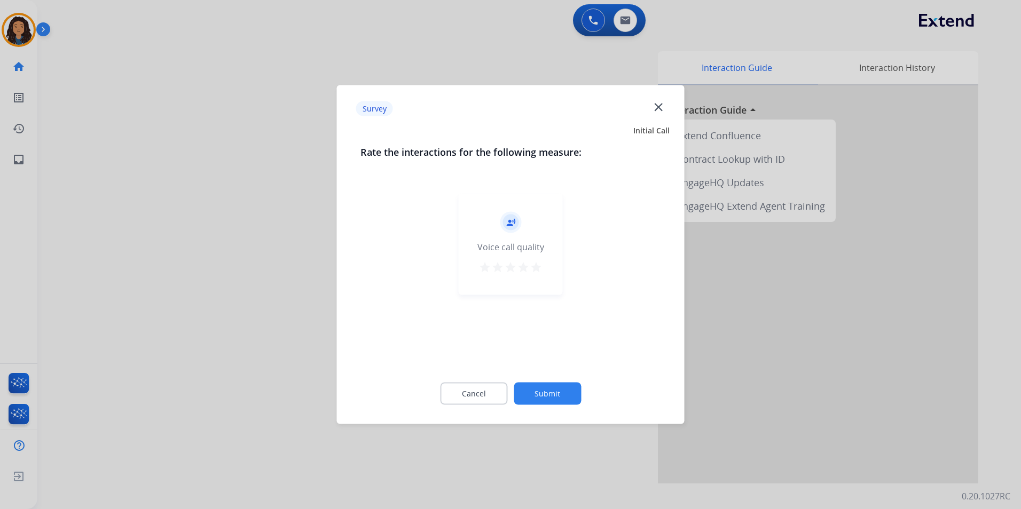
click at [263, 274] on div at bounding box center [510, 254] width 1021 height 509
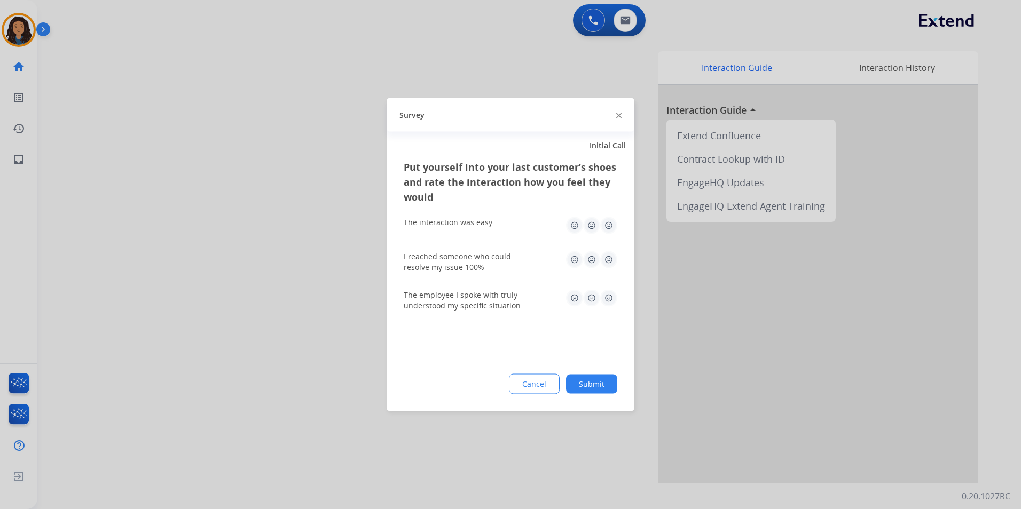
click at [263, 274] on div at bounding box center [510, 254] width 1021 height 509
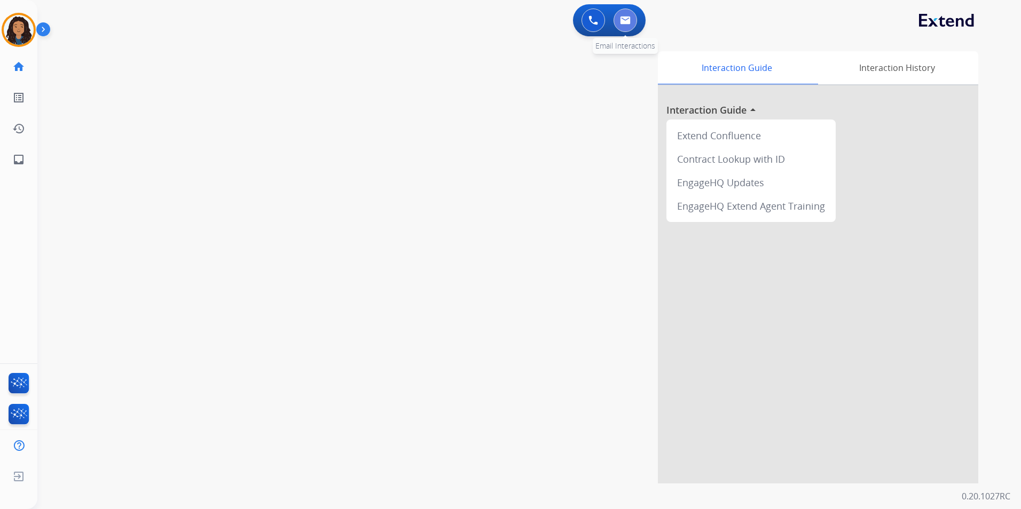
click at [631, 19] on button at bounding box center [624, 20] width 23 height 23
select select "**********"
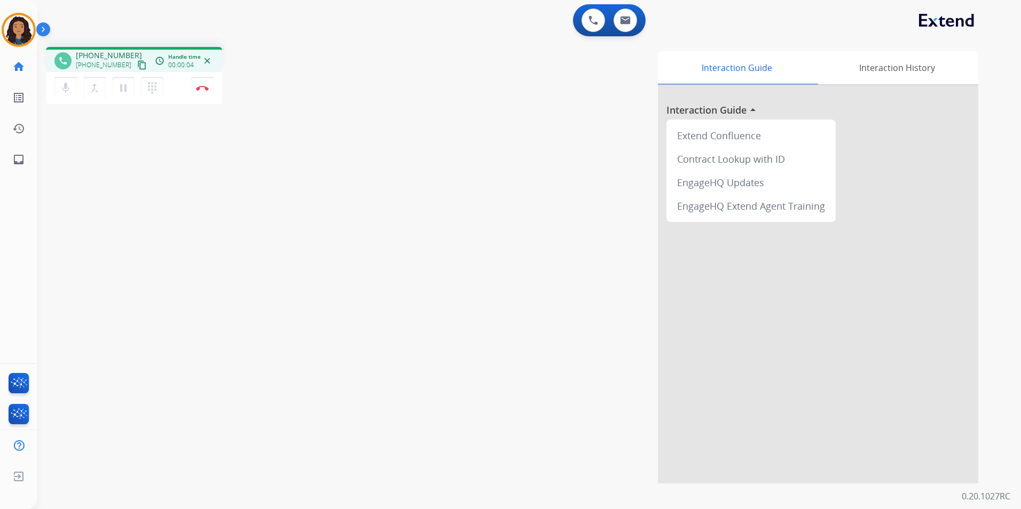
click at [137, 67] on mat-icon "content_copy" at bounding box center [142, 65] width 10 height 10
click at [203, 93] on button "Disconnect" at bounding box center [202, 88] width 22 height 22
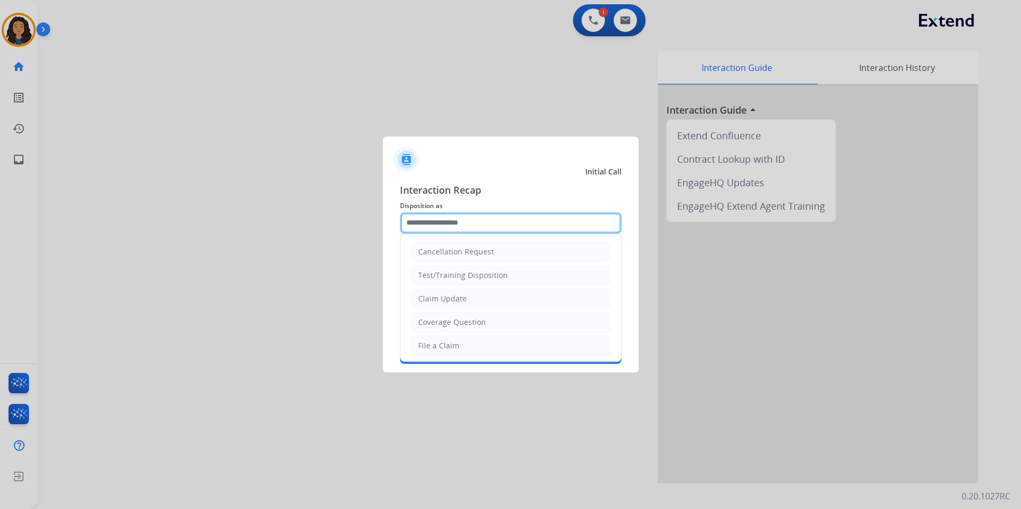
click at [420, 222] on input "text" at bounding box center [511, 222] width 222 height 21
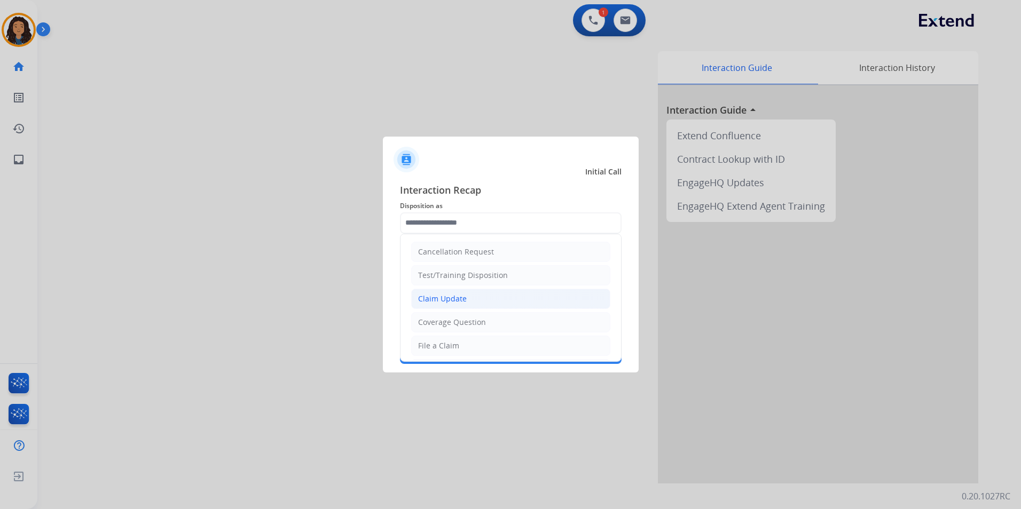
click at [499, 301] on li "Claim Update" at bounding box center [510, 299] width 199 height 20
type input "**********"
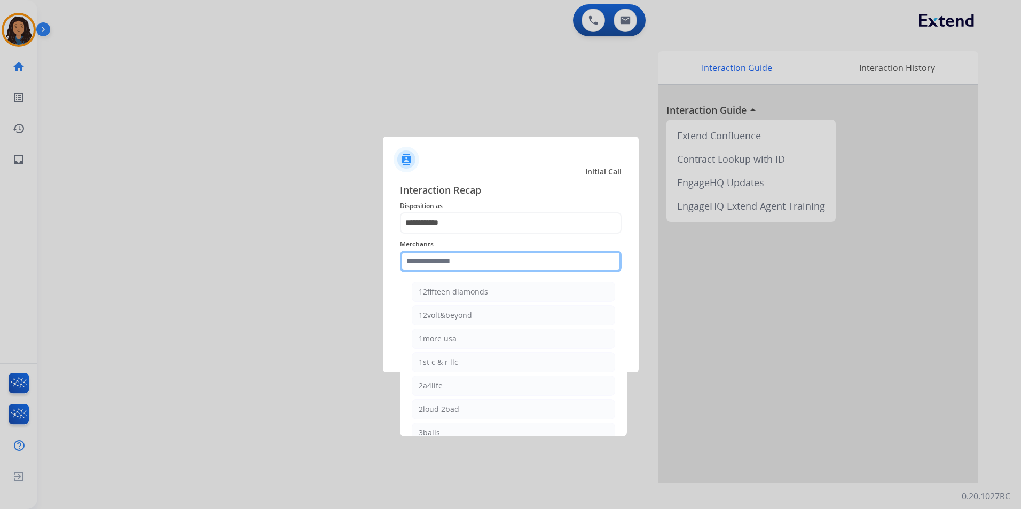
click at [440, 263] on input "text" at bounding box center [511, 261] width 222 height 21
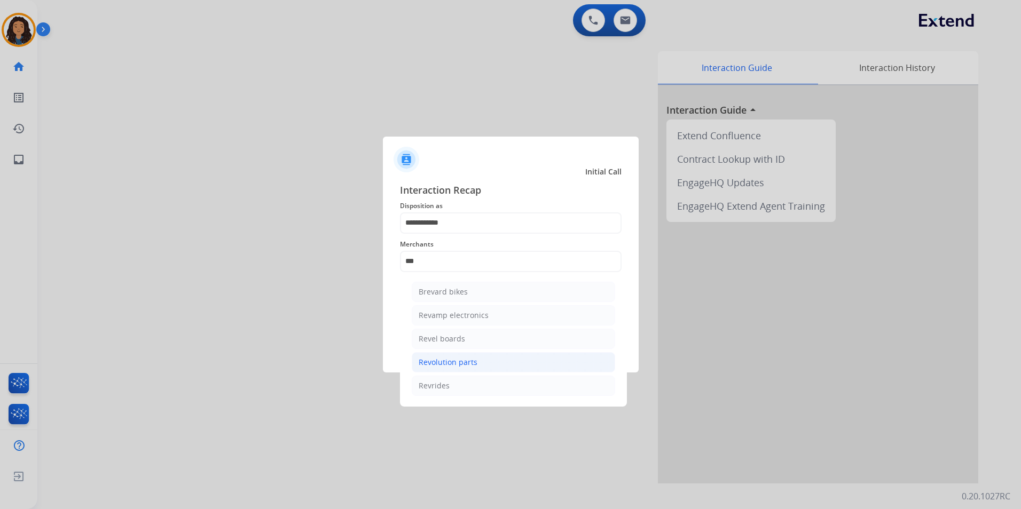
click at [490, 362] on li "Revolution parts" at bounding box center [513, 362] width 203 height 20
type input "**********"
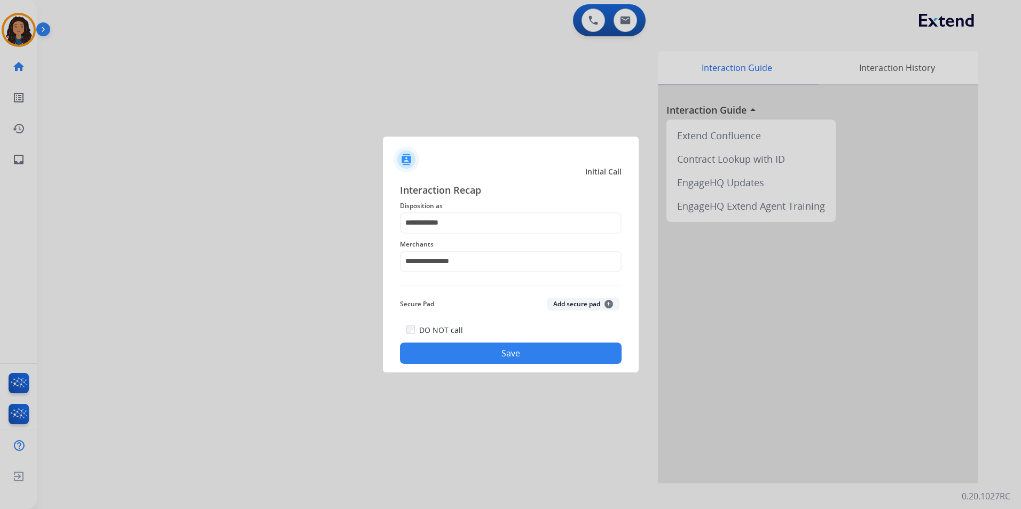
click at [478, 340] on div "DO NOT call Save" at bounding box center [511, 343] width 222 height 41
click at [465, 353] on button "Save" at bounding box center [511, 353] width 222 height 21
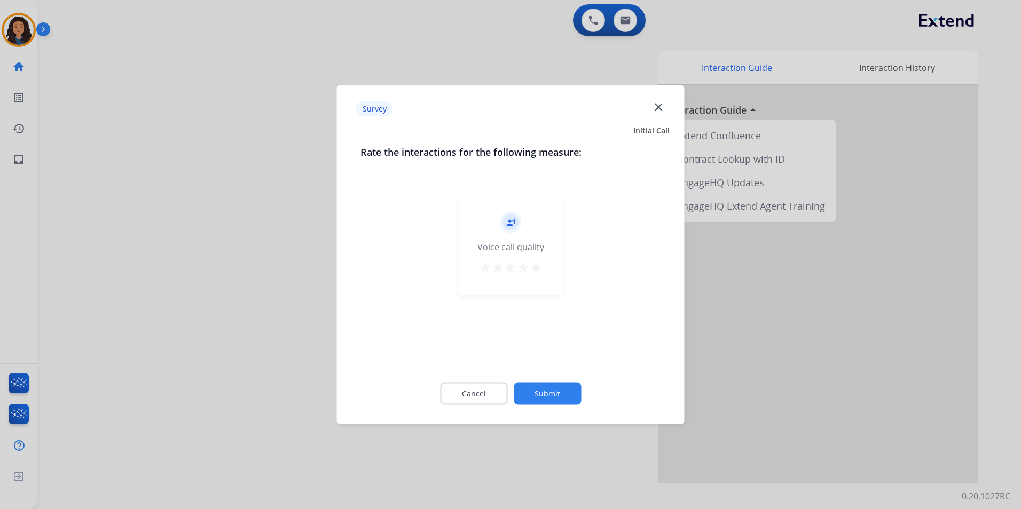
click at [258, 274] on div at bounding box center [510, 254] width 1021 height 509
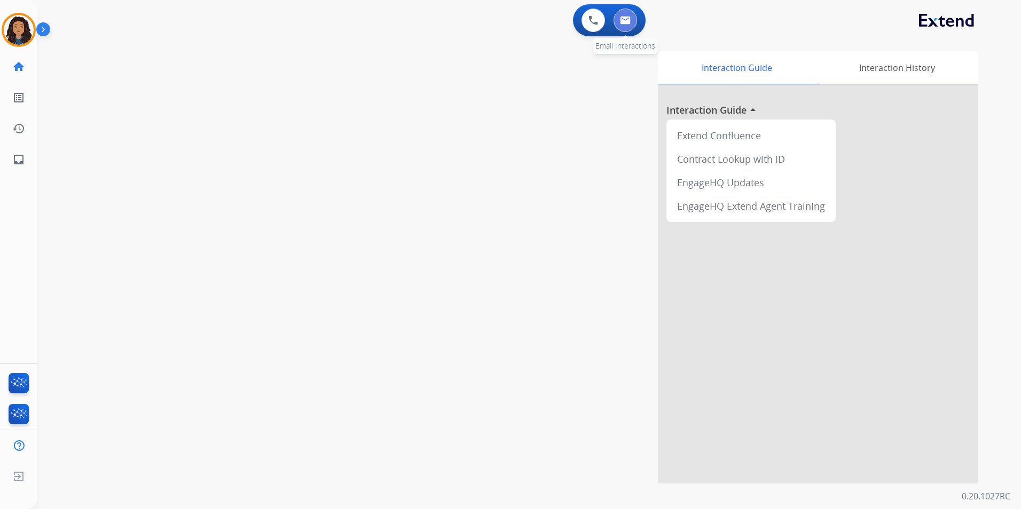
click at [634, 19] on button at bounding box center [624, 20] width 23 height 23
select select "**********"
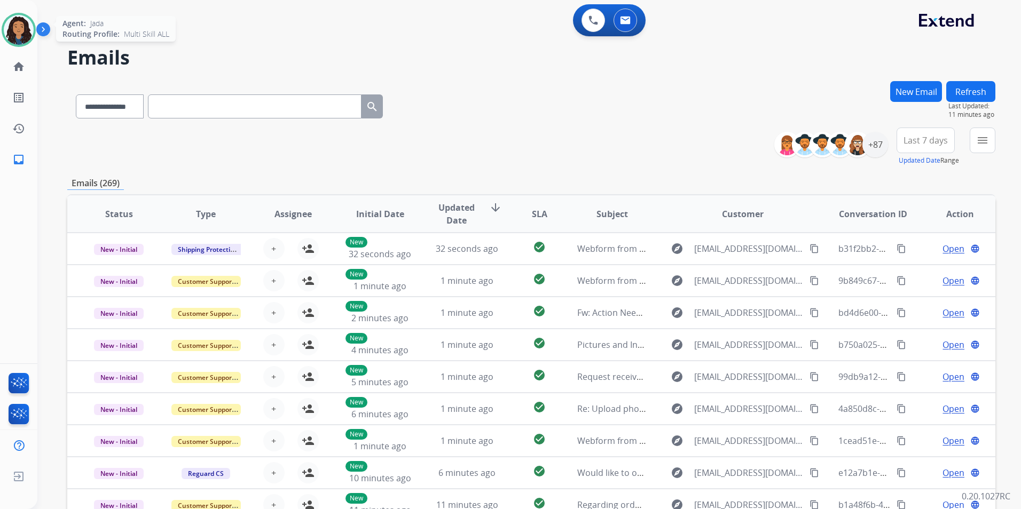
drag, startPoint x: 26, startPoint y: 29, endPoint x: 26, endPoint y: 36, distance: 6.4
click at [26, 31] on img at bounding box center [19, 30] width 30 height 30
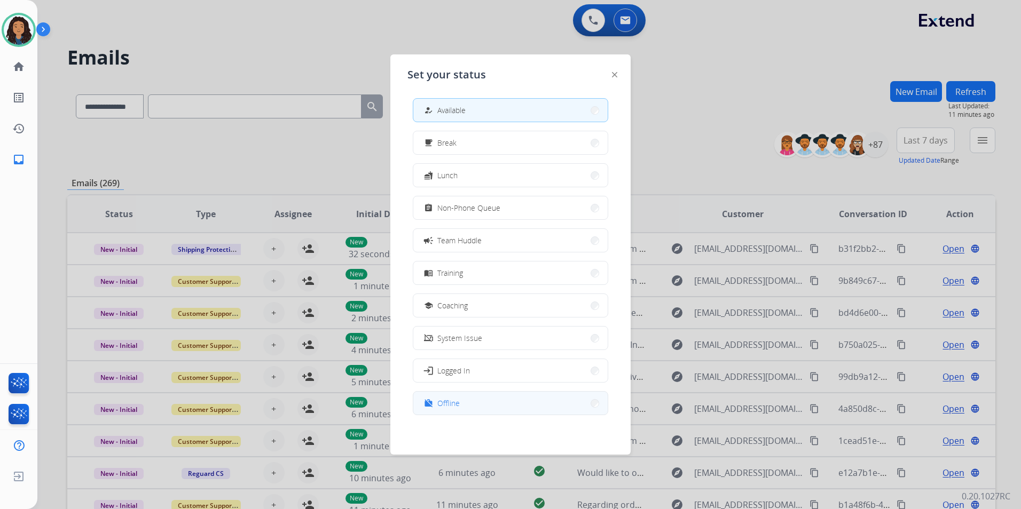
scroll to position [3, 0]
click at [541, 413] on div "work_off Offline" at bounding box center [510, 402] width 195 height 24
click at [500, 408] on button "work_off Offline" at bounding box center [510, 402] width 194 height 23
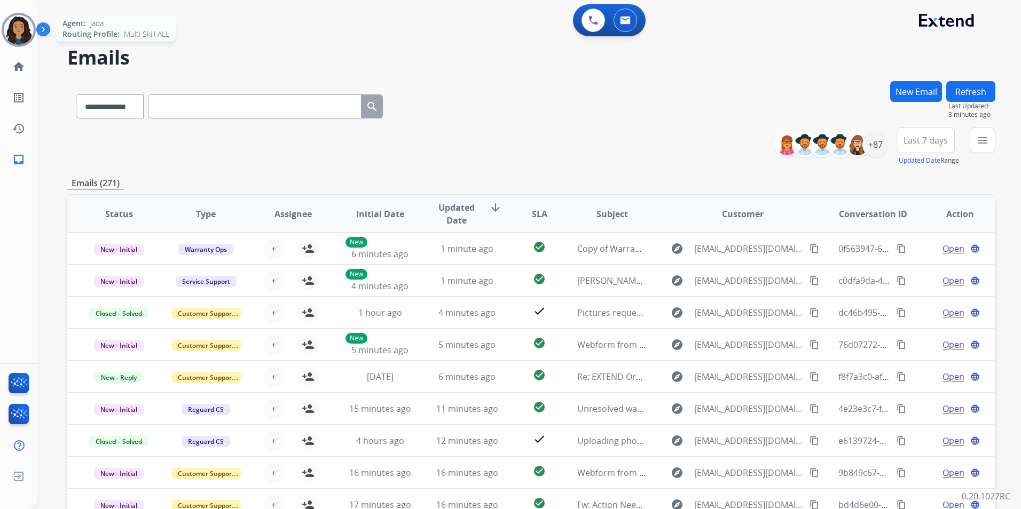
drag, startPoint x: 22, startPoint y: 29, endPoint x: 45, endPoint y: 39, distance: 24.4
click at [22, 30] on img at bounding box center [19, 30] width 30 height 30
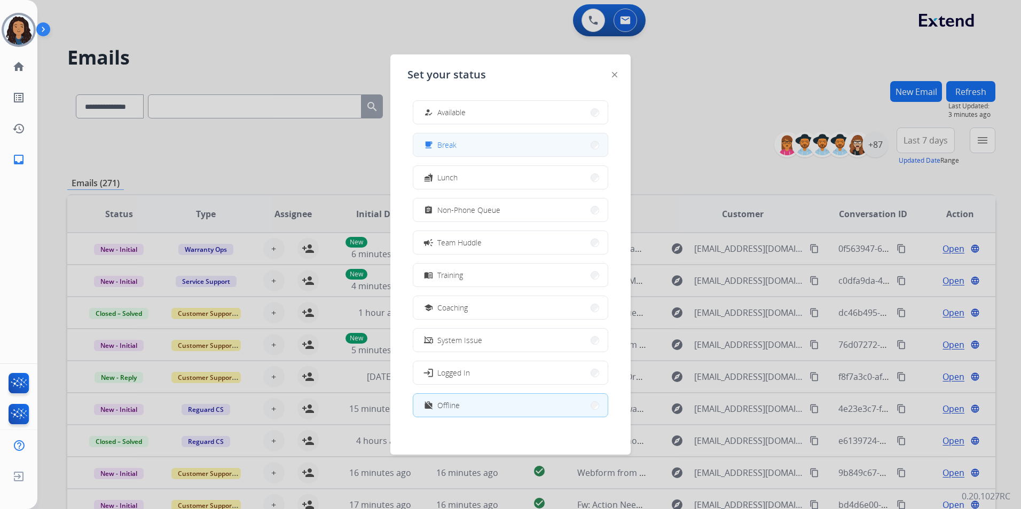
click at [492, 149] on button "free_breakfast Break" at bounding box center [510, 144] width 194 height 23
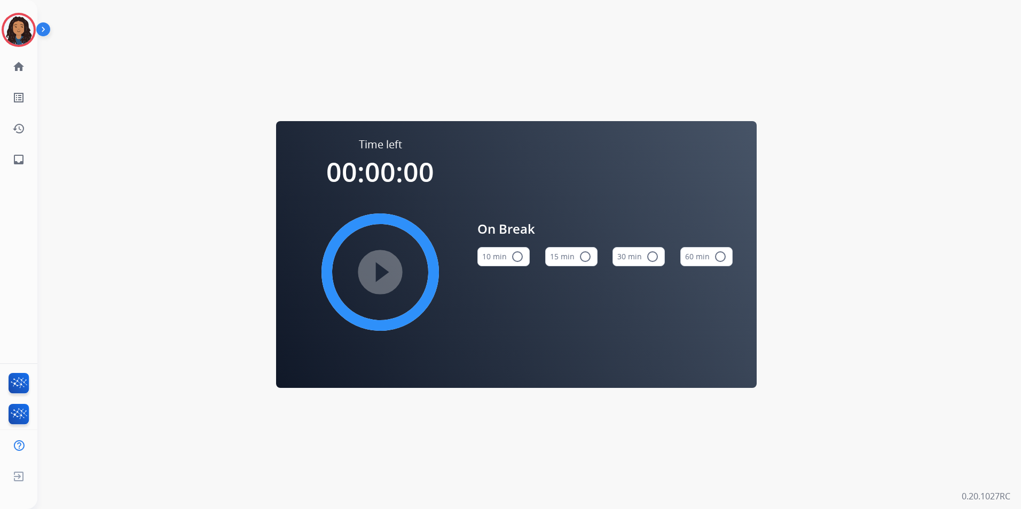
click at [571, 252] on button "15 min radio_button_unchecked" at bounding box center [571, 256] width 52 height 19
click at [375, 268] on mat-icon "play_circle_filled" at bounding box center [380, 272] width 13 height 13
click at [27, 33] on img at bounding box center [19, 30] width 30 height 30
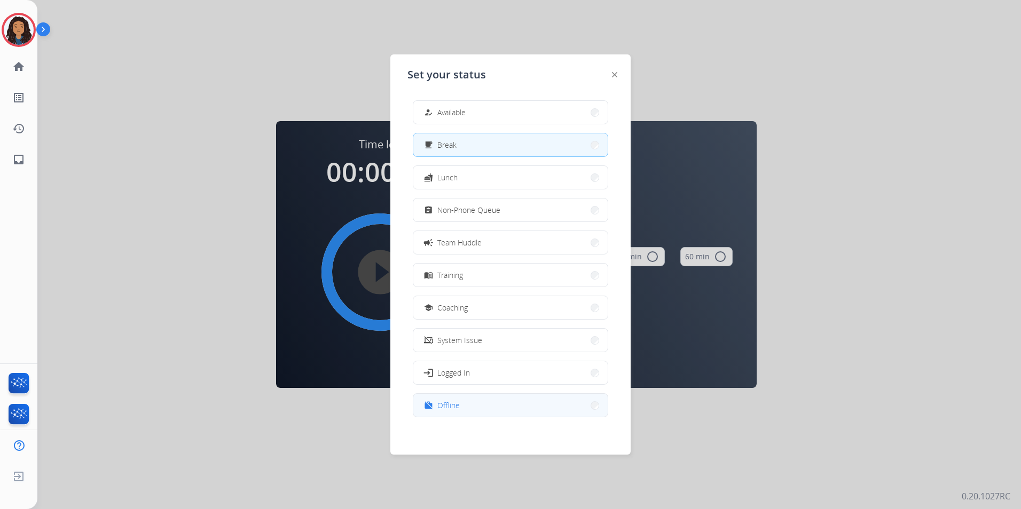
scroll to position [3, 0]
click at [500, 410] on button "work_off Offline" at bounding box center [510, 402] width 194 height 23
